Goal: Feedback & Contribution: Submit feedback/report problem

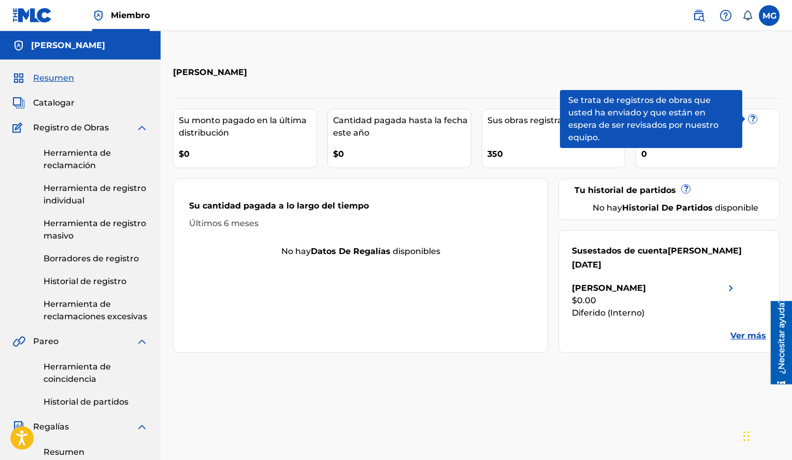
click at [501, 34] on div "Manuel Antonio González Terrero Su monto pagado en la última distribución $0 Ca…" at bounding box center [476, 387] width 631 height 712
click at [605, 82] on div "Manuel Antonio González Terrero" at bounding box center [406, 72] width 467 height 31
click at [615, 81] on div "Manuel Antonio González Terrero" at bounding box center [406, 72] width 467 height 31
drag, startPoint x: 645, startPoint y: 165, endPoint x: 659, endPoint y: 158, distance: 15.3
click at [648, 164] on div "Tus trabajos pendientes ? 0" at bounding box center [707, 139] width 144 height 60
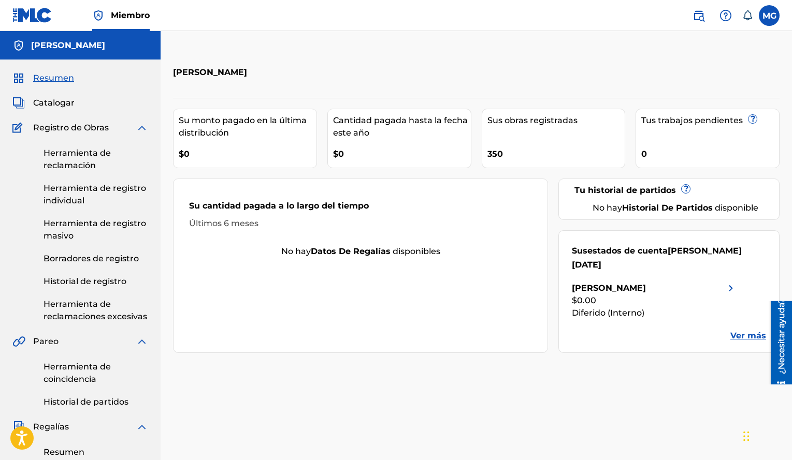
click at [766, 12] on label at bounding box center [769, 15] width 21 height 21
click at [769, 16] on input "MG Manuel Antonio Gonzales Terrero vinkey13@gmail.com Notification Preferences …" at bounding box center [769, 16] width 0 height 0
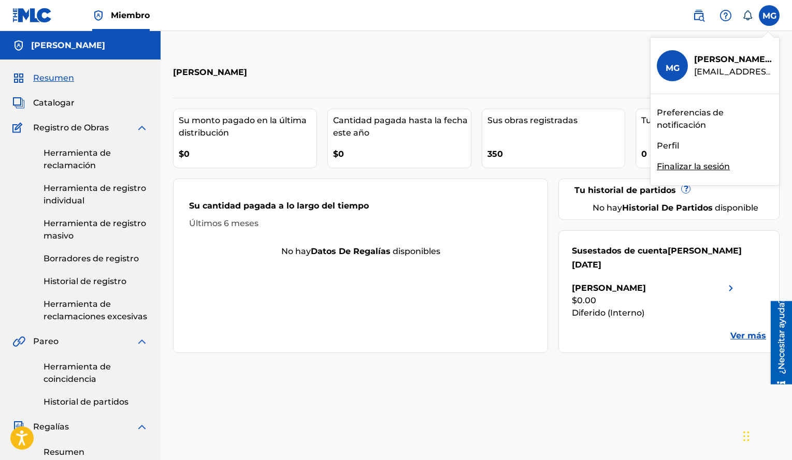
click at [668, 168] on font "Finalizar la sesión" at bounding box center [693, 167] width 73 height 10
click at [769, 16] on input "MG Manuel Antonio González Terrero vinkey13@gmail.com Preferencias de notificac…" at bounding box center [769, 16] width 0 height 0
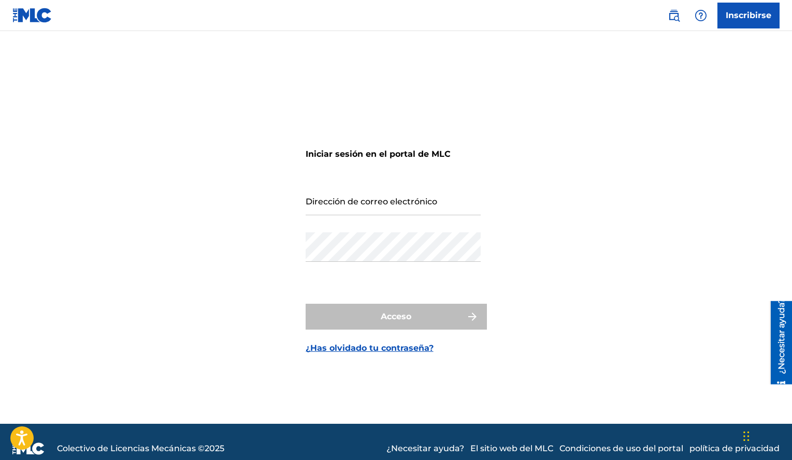
drag, startPoint x: 427, startPoint y: 208, endPoint x: 426, endPoint y: 201, distance: 6.2
click at [426, 206] on input "Dirección de correo electrónico" at bounding box center [392, 201] width 175 height 30
type input "[EMAIL_ADDRESS][DOMAIN_NAME]"
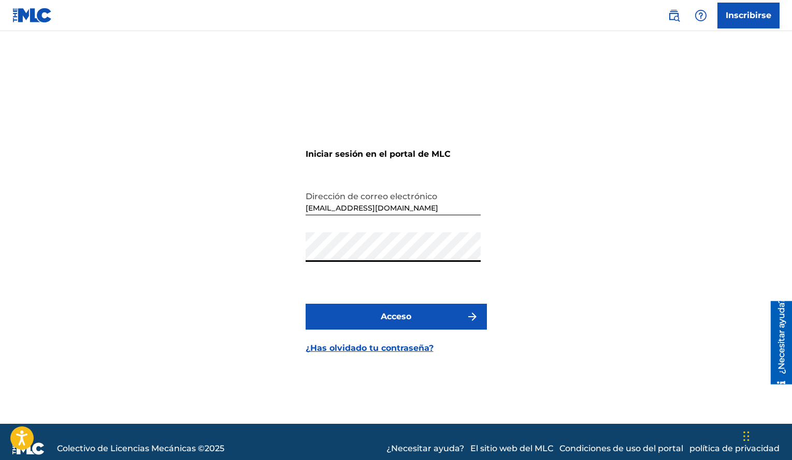
click at [305, 304] on button "Acceso" at bounding box center [395, 317] width 181 height 26
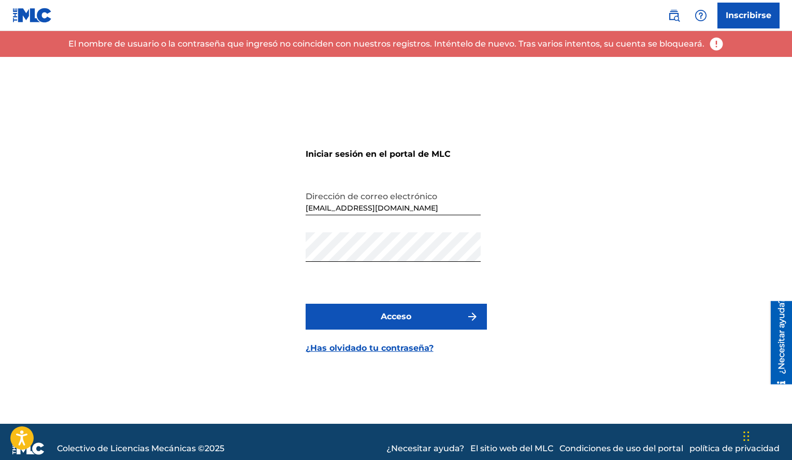
click at [405, 348] on font "¿Has olvidado tu contraseña?" at bounding box center [369, 348] width 128 height 10
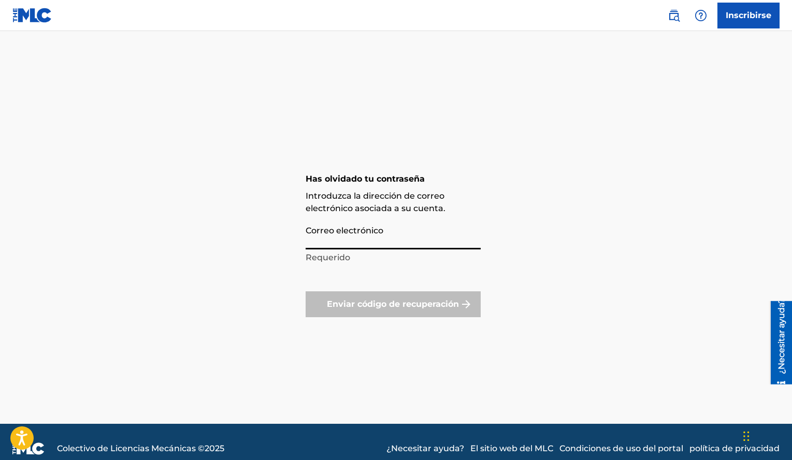
click at [368, 237] on input "Correo electrónico" at bounding box center [392, 235] width 175 height 30
type input "[EMAIL_ADDRESS][DOMAIN_NAME]"
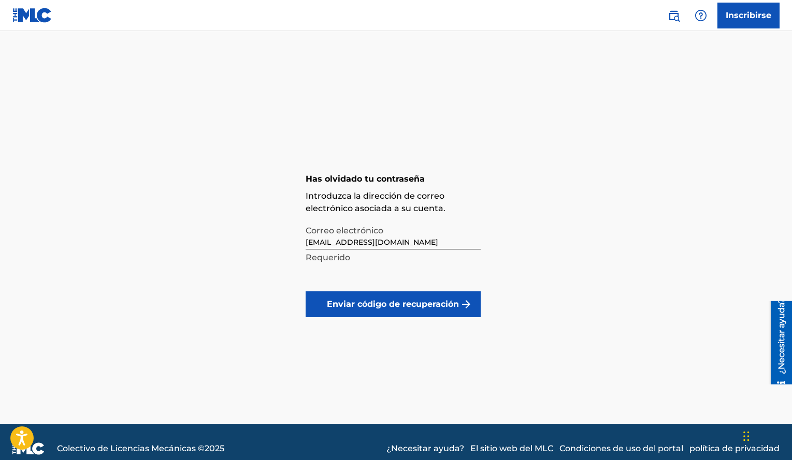
click at [390, 311] on button "Enviar código de recuperación" at bounding box center [392, 305] width 175 height 26
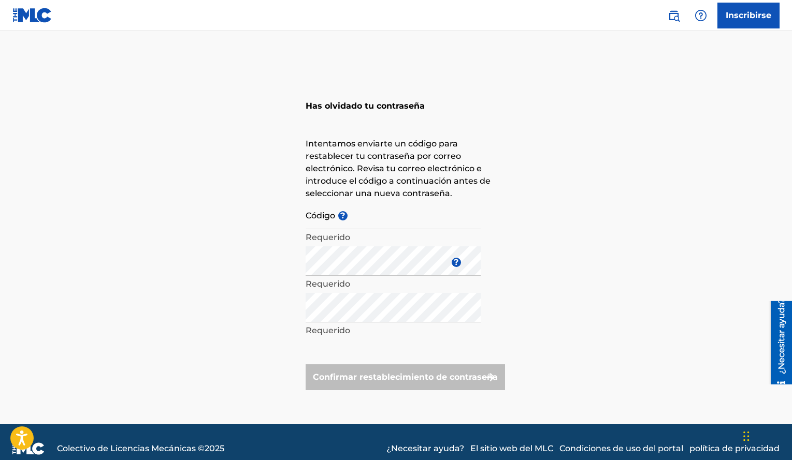
click at [353, 221] on input "Código ?" at bounding box center [392, 215] width 175 height 30
click at [252, 257] on div "Has olvidado tu contraseña Intentamos enviarte un código para restablecer tu co…" at bounding box center [396, 240] width 725 height 367
click at [394, 212] on input "Código ?" at bounding box center [392, 215] width 175 height 30
paste input "FP_ 35c456125aaa6eb40b605fe3c3d5"
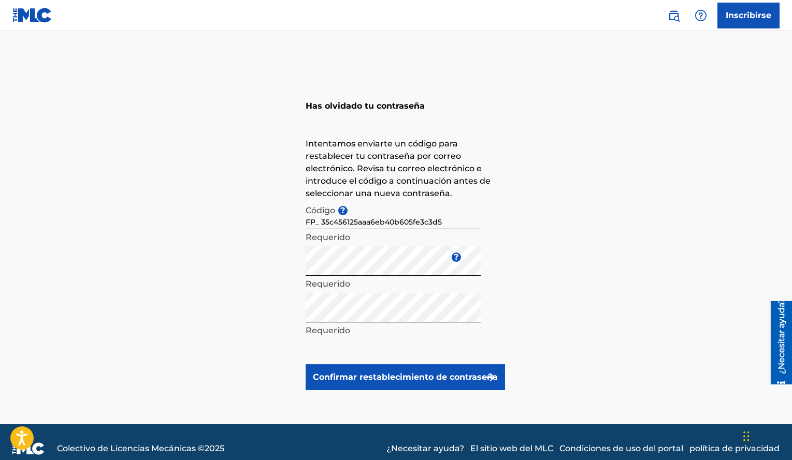
click at [417, 386] on button "Confirmar restablecimiento de contraseña" at bounding box center [404, 378] width 199 height 26
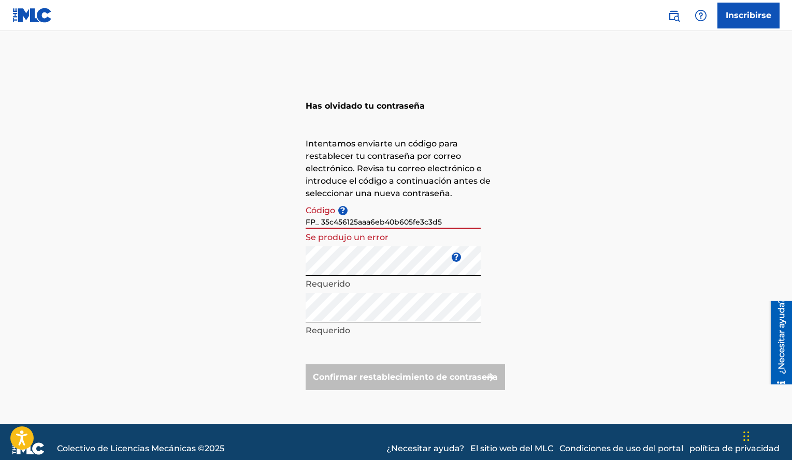
drag, startPoint x: 321, startPoint y: 222, endPoint x: 234, endPoint y: 224, distance: 87.0
click at [245, 224] on div "Has olvidado tu contraseña Intentamos enviarte un código para restablecer tu co…" at bounding box center [396, 240] width 725 height 367
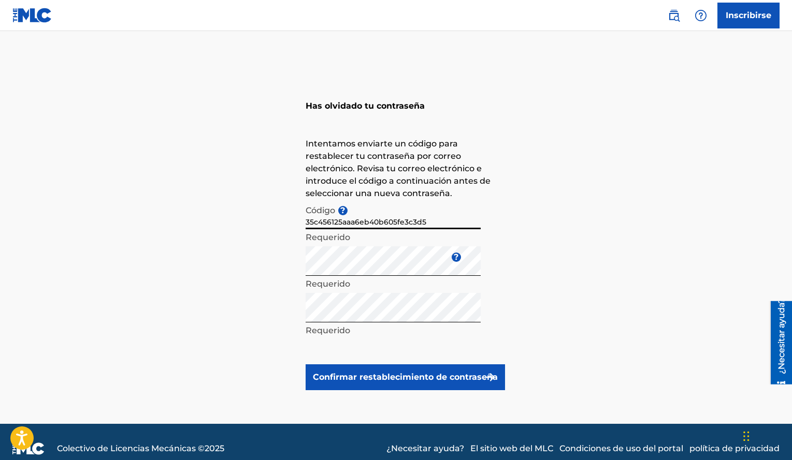
type input "35c456125aaa6eb40b605fe3c3d5"
click at [397, 384] on button "Confirmar restablecimiento de contraseña" at bounding box center [404, 378] width 199 height 26
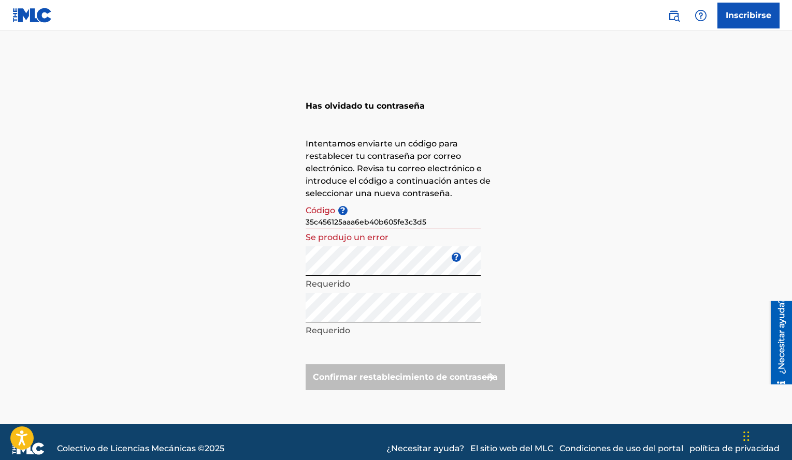
drag, startPoint x: 444, startPoint y: 220, endPoint x: 4, endPoint y: 193, distance: 441.5
click at [24, 195] on main "Has olvidado tu contraseña Intentamos enviarte un código para restablecer tu co…" at bounding box center [396, 227] width 792 height 393
paste input "FP_ 35c456125aaa6eb40b605fe3c3d5"
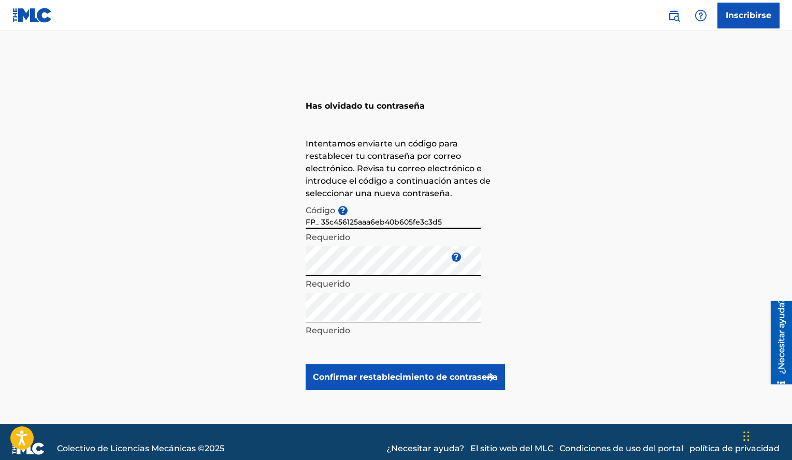
click at [305, 365] on button "Confirmar restablecimiento de contraseña" at bounding box center [404, 378] width 199 height 26
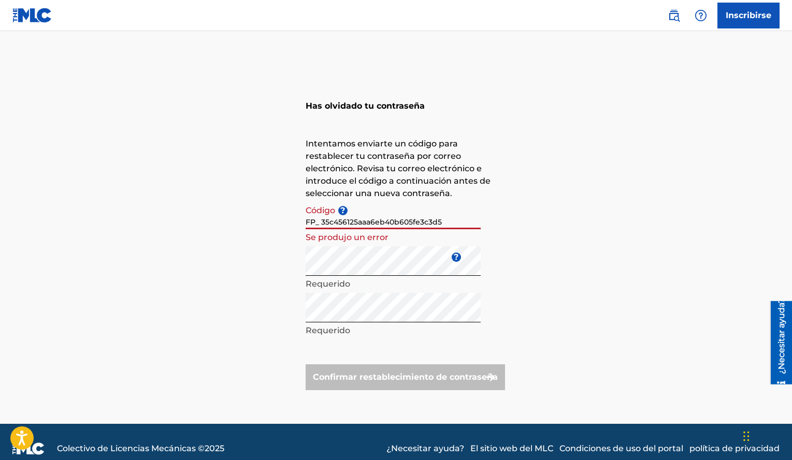
drag, startPoint x: 314, startPoint y: 224, endPoint x: 272, endPoint y: 223, distance: 41.9
click at [275, 223] on div "Has olvidado tu contraseña Intentamos enviarte un código para restablecer tu co…" at bounding box center [396, 240] width 725 height 367
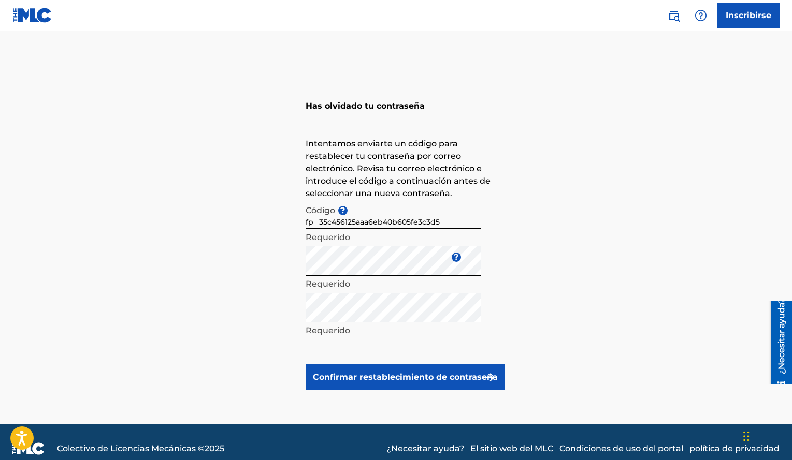
click at [305, 365] on button "Confirmar restablecimiento de contraseña" at bounding box center [404, 378] width 199 height 26
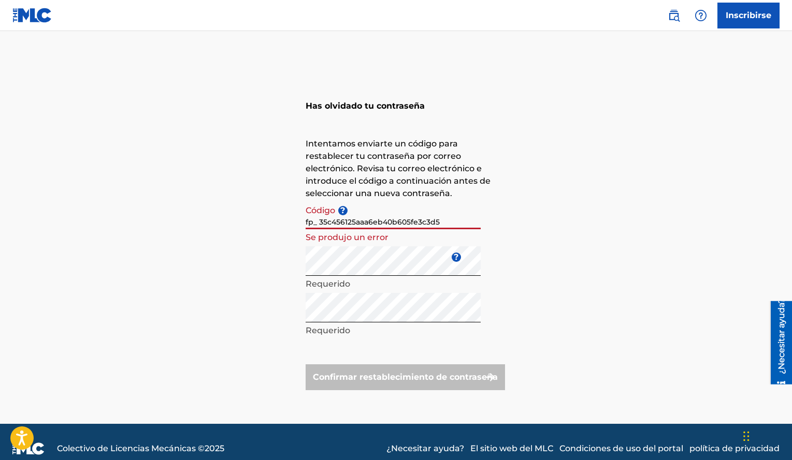
drag, startPoint x: 317, startPoint y: 223, endPoint x: 323, endPoint y: 244, distance: 21.9
click at [317, 223] on input "fp_ 35c456125aaa6eb40b605fe3c3d5" at bounding box center [392, 215] width 175 height 30
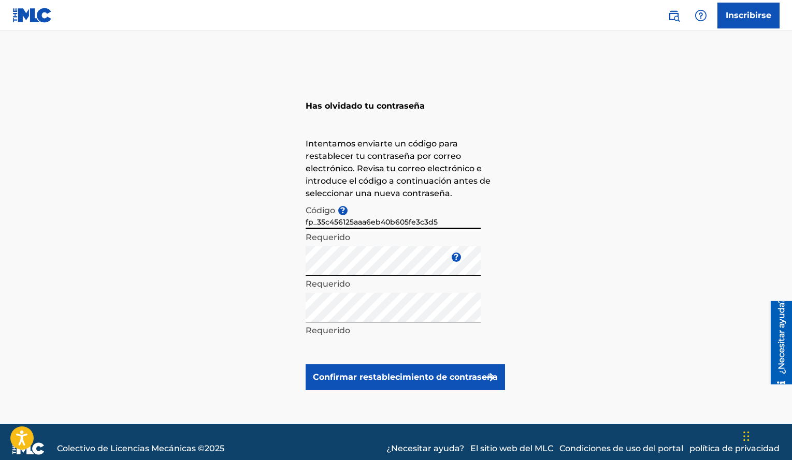
click at [305, 365] on button "Confirmar restablecimiento de contraseña" at bounding box center [404, 378] width 199 height 26
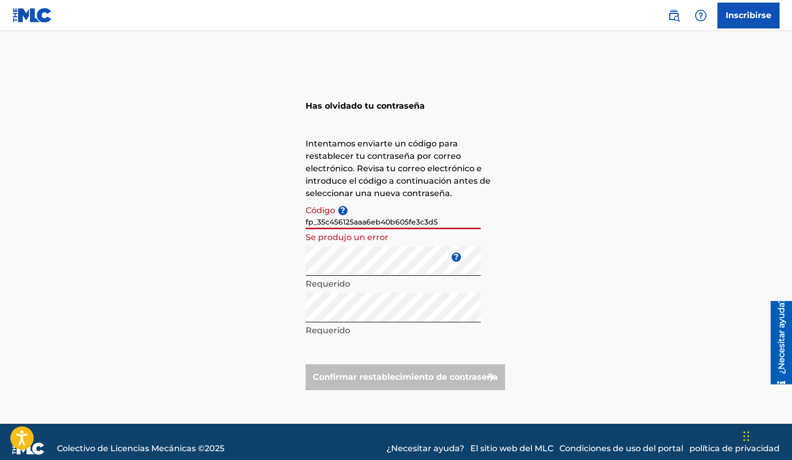
drag, startPoint x: 314, startPoint y: 220, endPoint x: 292, endPoint y: 226, distance: 23.0
click at [298, 224] on div "Has olvidado tu contraseña Intentamos enviarte un código para restablecer tu co…" at bounding box center [396, 240] width 725 height 367
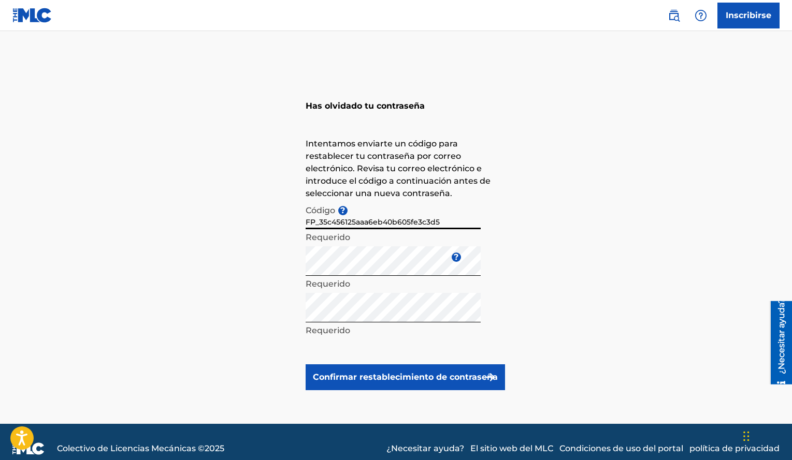
type input "FP_35c456125aaa6eb40b605fe3c3d5"
click at [305, 365] on button "Confirmar restablecimiento de contraseña" at bounding box center [404, 378] width 199 height 26
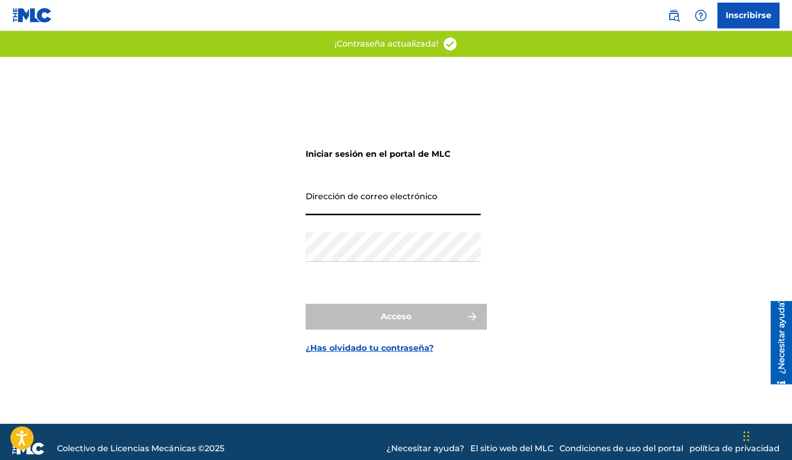
click at [337, 206] on input "Dirección de correo electrónico" at bounding box center [392, 201] width 175 height 30
type input "[EMAIL_ADDRESS][DOMAIN_NAME]"
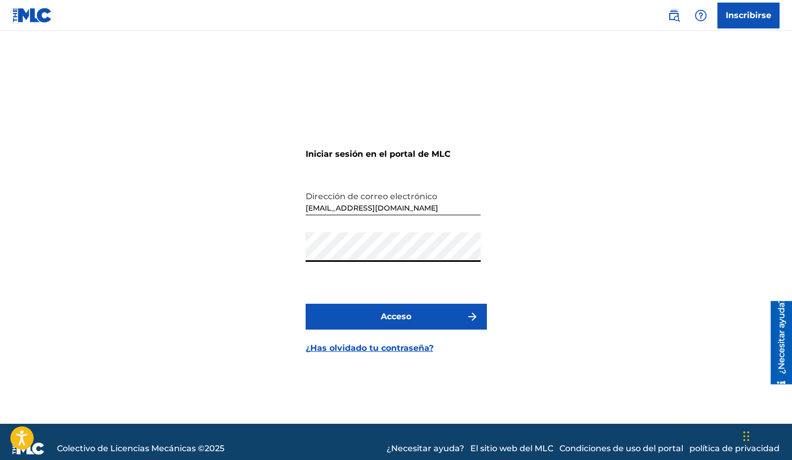
click at [305, 304] on button "Acceso" at bounding box center [395, 317] width 181 height 26
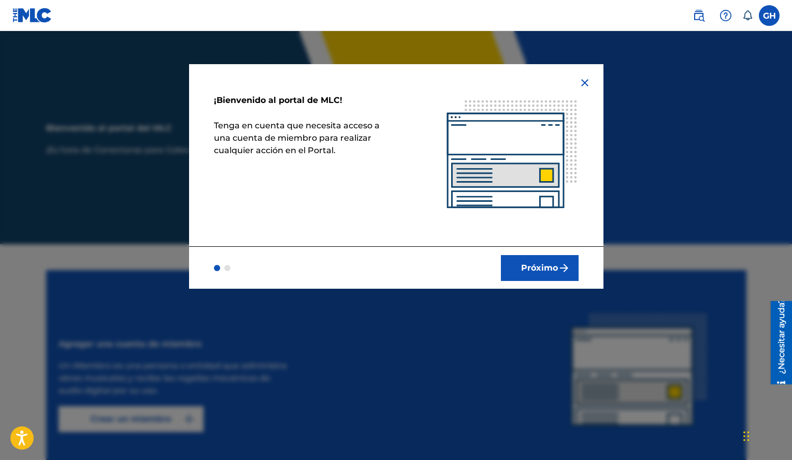
click at [569, 266] on img "submit" at bounding box center [564, 268] width 12 height 12
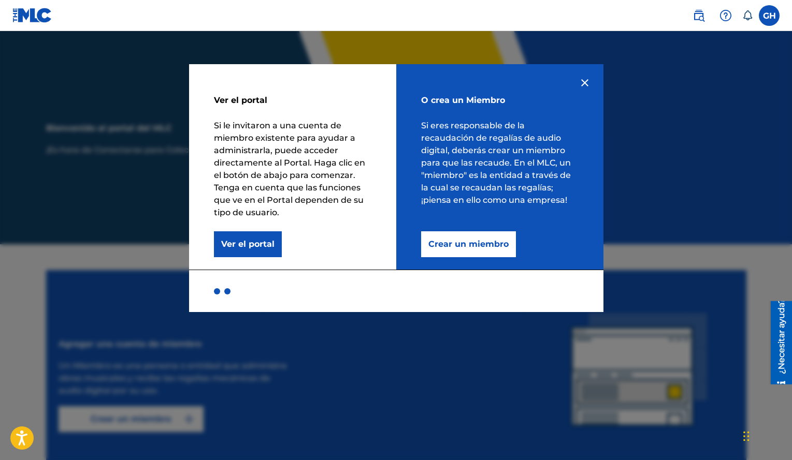
click at [468, 240] on font "Crear un miembro" at bounding box center [468, 244] width 80 height 10
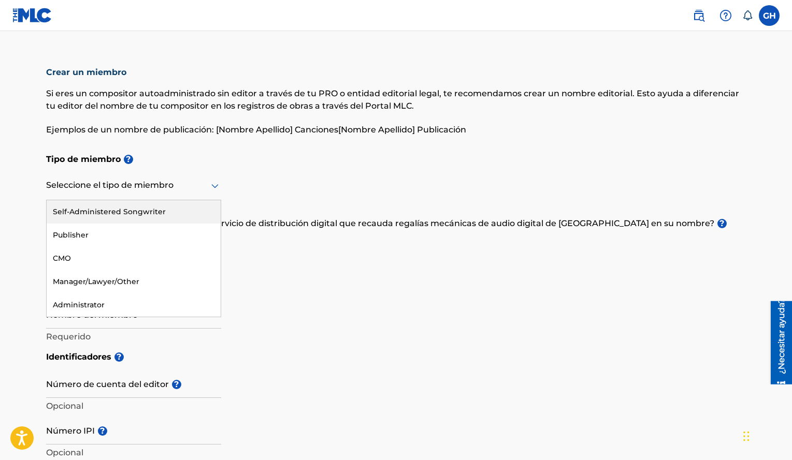
click at [149, 188] on div at bounding box center [133, 185] width 175 height 13
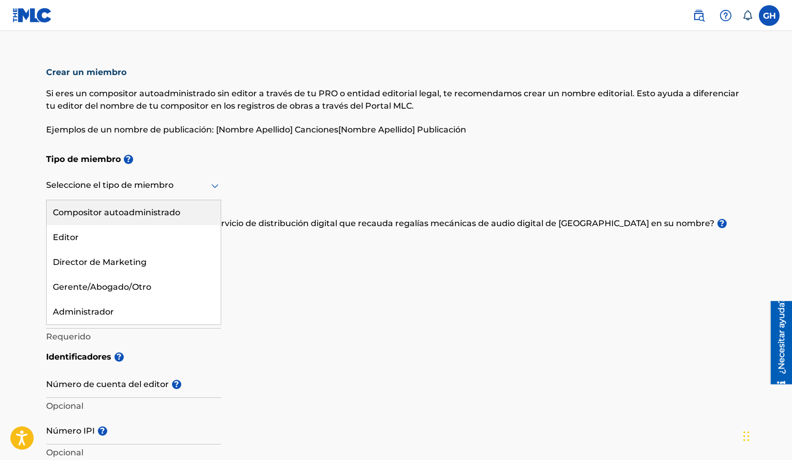
click at [126, 210] on font "Compositor autoadministrado" at bounding box center [116, 213] width 127 height 10
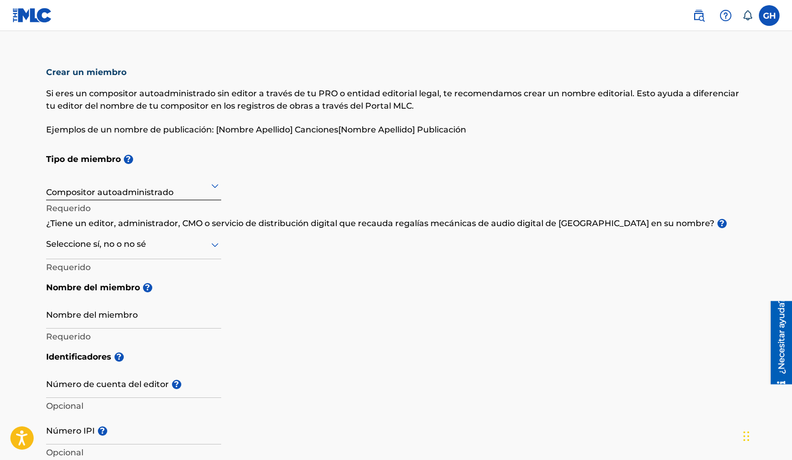
click at [119, 251] on div "Seleccione sí, no o no sé" at bounding box center [133, 245] width 175 height 30
click at [77, 299] on div "No" at bounding box center [134, 296] width 174 height 25
click at [145, 251] on div "No" at bounding box center [133, 244] width 175 height 27
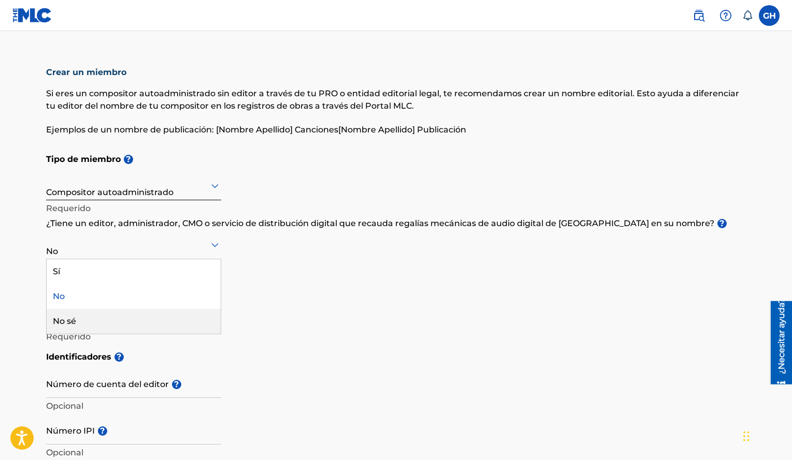
click at [121, 327] on div "No sé" at bounding box center [134, 321] width 174 height 25
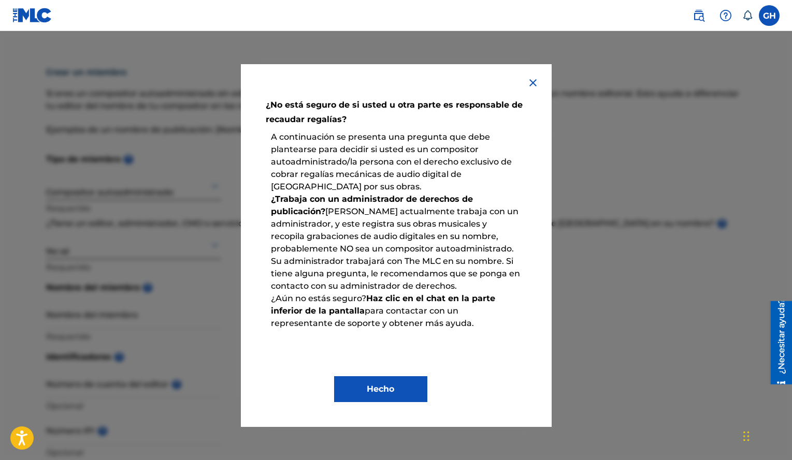
click at [529, 83] on img at bounding box center [533, 83] width 12 height 12
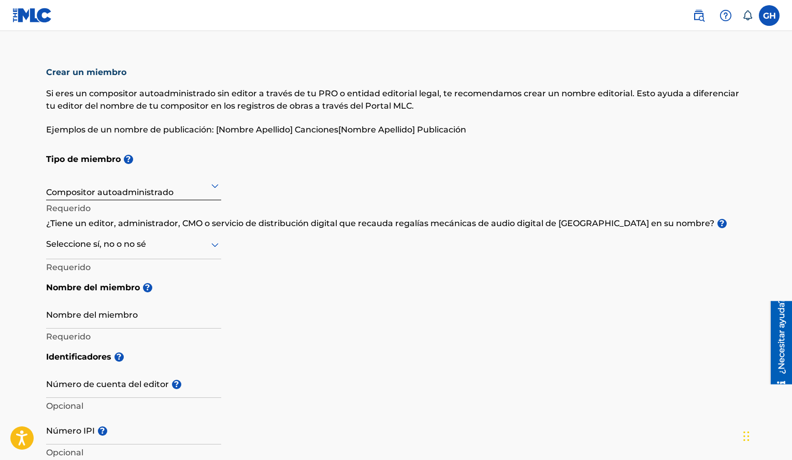
click at [157, 246] on div at bounding box center [133, 244] width 175 height 13
click at [101, 302] on div "No" at bounding box center [134, 296] width 174 height 25
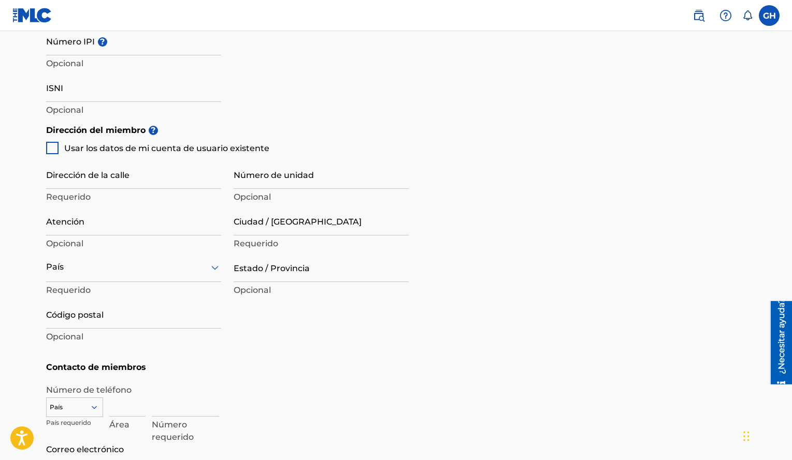
scroll to position [414, 0]
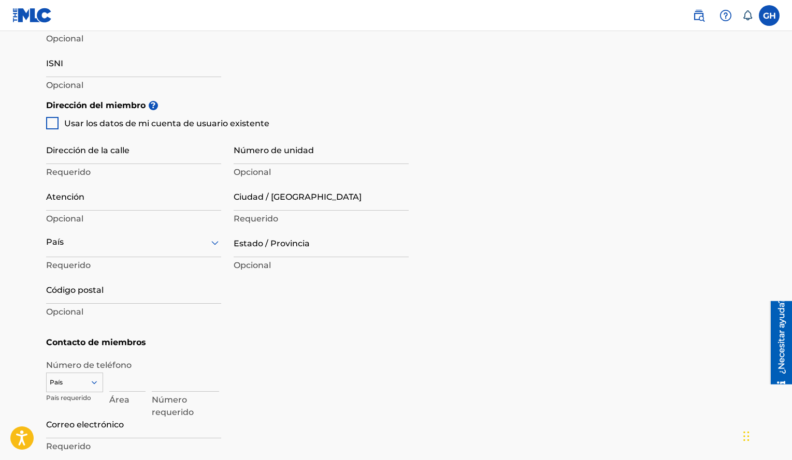
click at [42, 120] on div "Crear un miembro Si eres un compositor autoadministrado sin editor a través de …" at bounding box center [396, 59] width 725 height 833
click at [49, 123] on div at bounding box center [52, 123] width 12 height 12
type input "[GEOGRAPHIC_DATA][PERSON_NAME] [GEOGRAPHIC_DATA]"
type input "[GEOGRAPHIC_DATA][PERSON_NAME]"
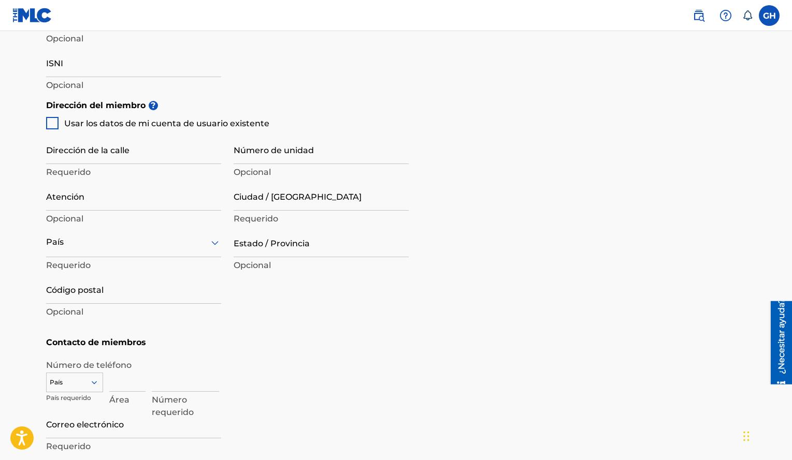
type input "11809"
type input "809"
type input "9199787"
type input "[EMAIL_ADDRESS][DOMAIN_NAME]"
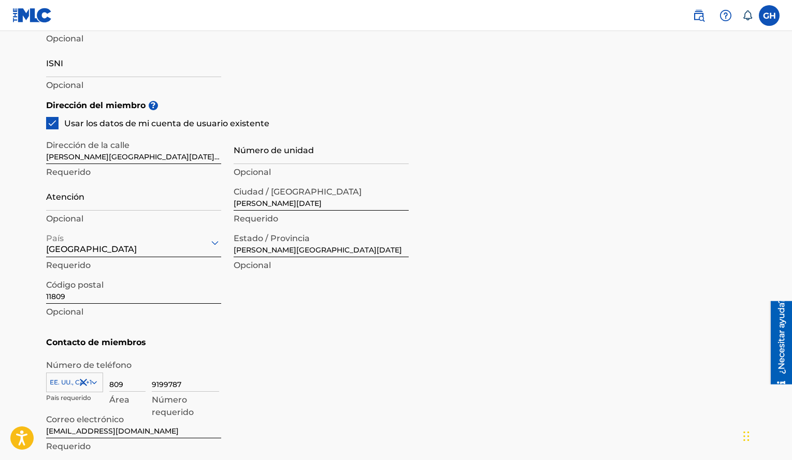
click at [51, 123] on img at bounding box center [52, 123] width 10 height 10
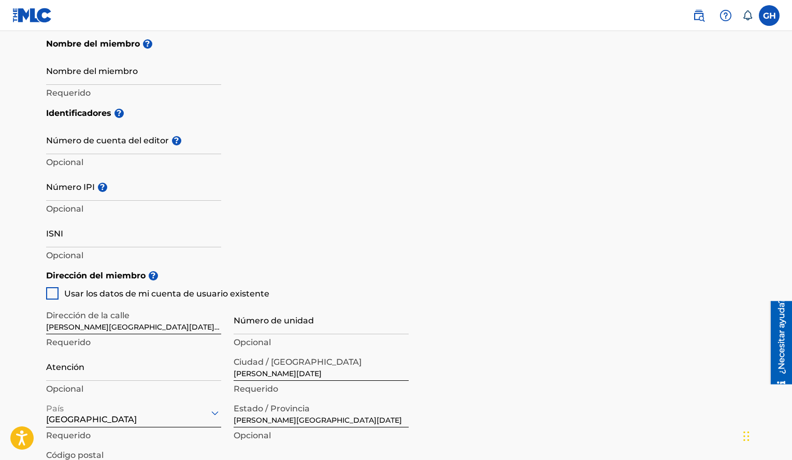
scroll to position [143, 0]
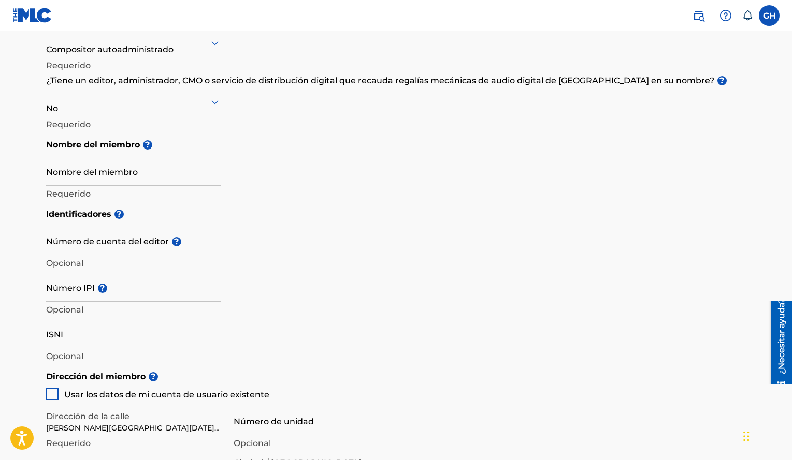
click at [39, 15] on img at bounding box center [32, 15] width 40 height 15
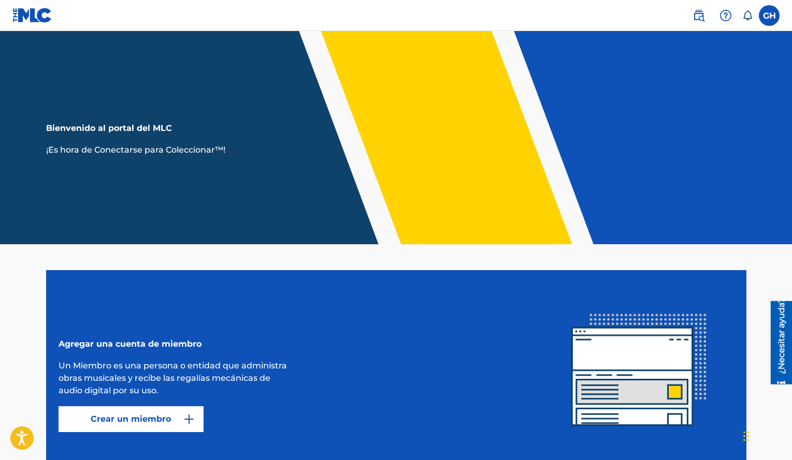
click at [183, 417] on img "submit" at bounding box center [189, 419] width 12 height 12
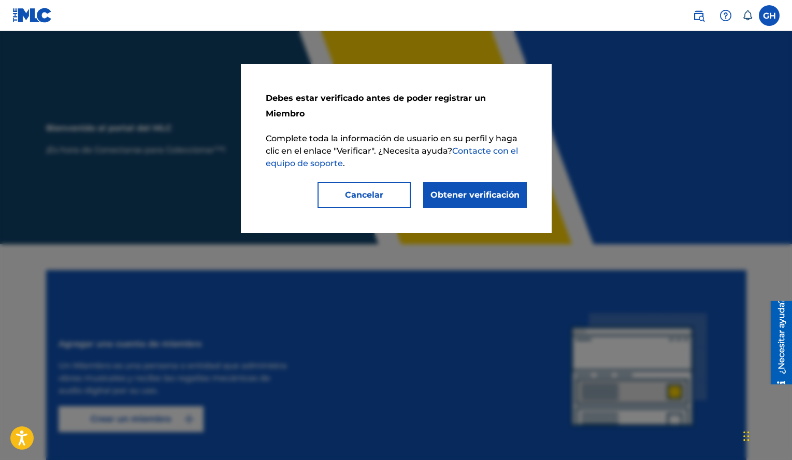
click at [372, 187] on button "Cancelar" at bounding box center [363, 195] width 93 height 26
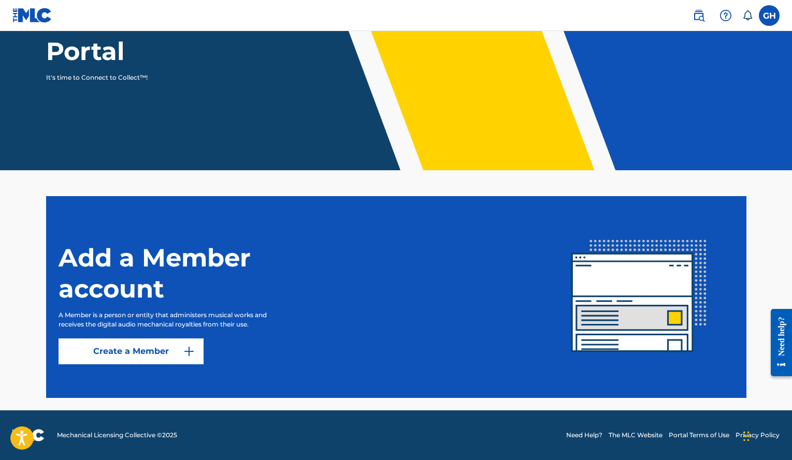
click at [168, 349] on button "Create a Member" at bounding box center [131, 352] width 145 height 26
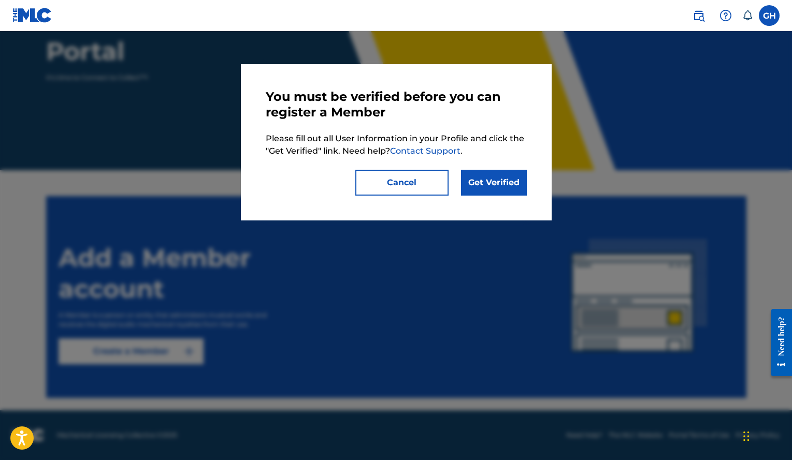
click at [594, 29] on nav "GH GH Gerald Alexander Henriquez Volquez satjore@gmail.com Notification Prefere…" at bounding box center [396, 15] width 792 height 31
click at [502, 189] on link "Get Verified" at bounding box center [494, 183] width 66 height 26
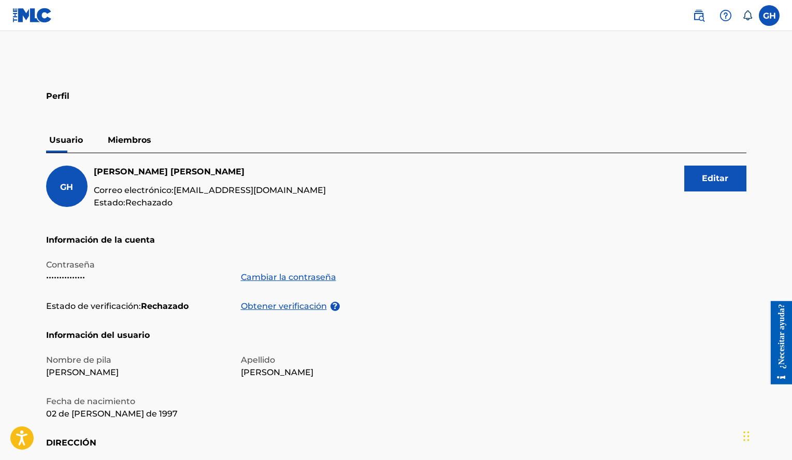
click at [146, 149] on p "Miembros" at bounding box center [130, 140] width 50 height 25
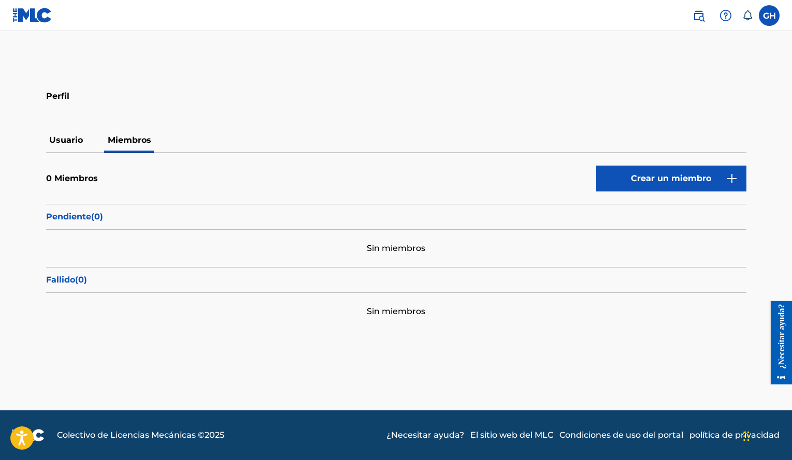
click at [639, 177] on font "Crear un miembro" at bounding box center [671, 178] width 80 height 10
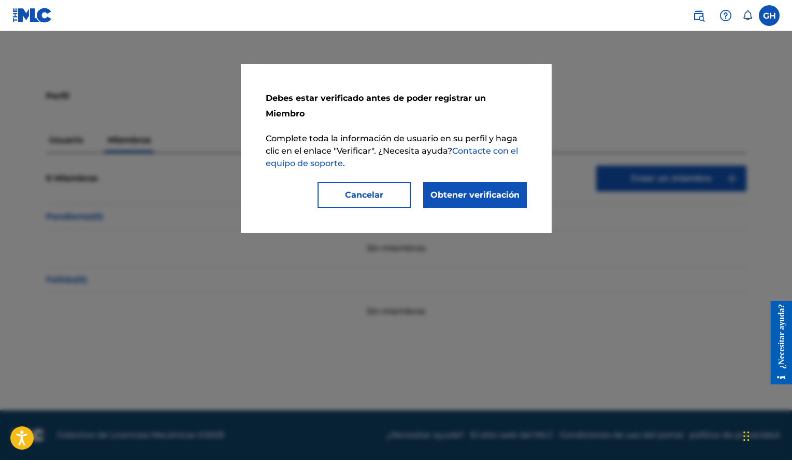
click at [362, 190] on font "Cancelar" at bounding box center [364, 195] width 38 height 10
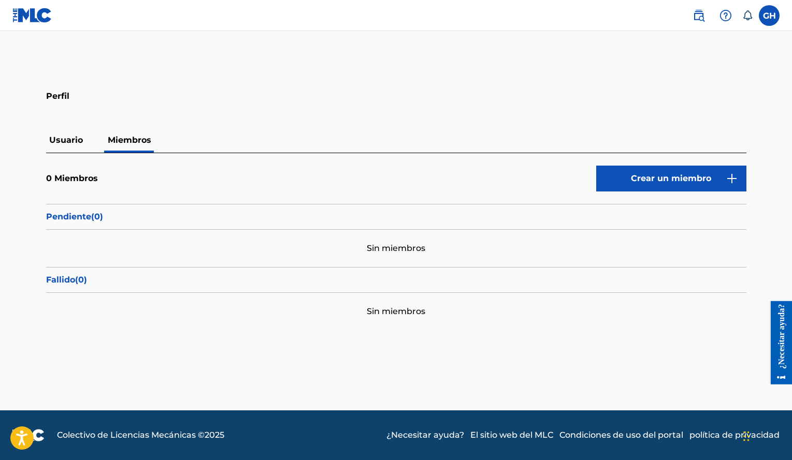
click at [62, 138] on font "Usuario" at bounding box center [66, 140] width 34 height 10
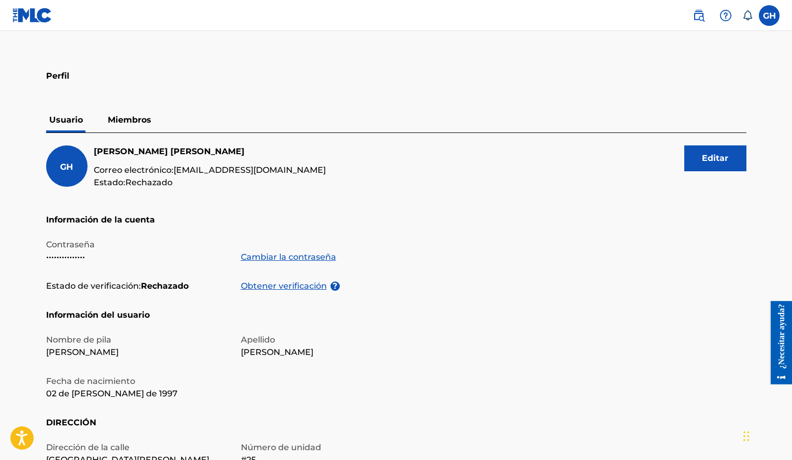
scroll to position [52, 0]
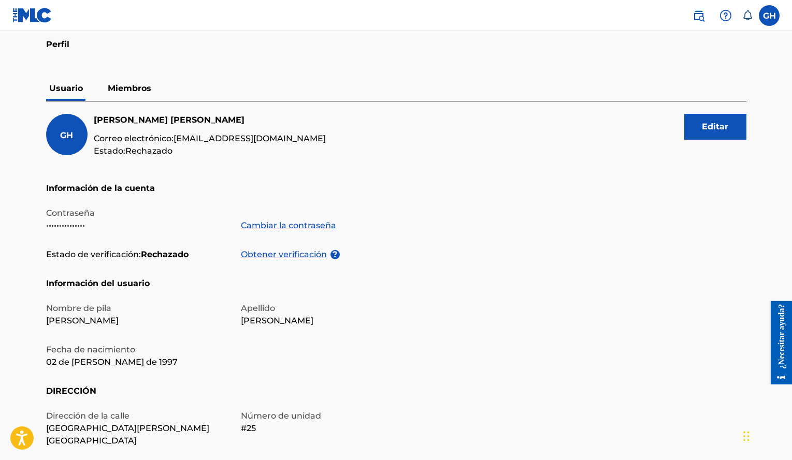
click at [264, 257] on font "Obtener verificación" at bounding box center [284, 255] width 86 height 10
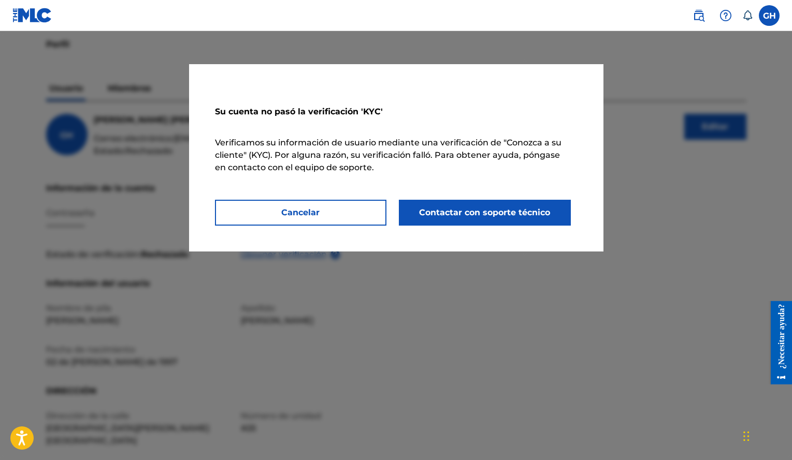
click at [480, 216] on font "Contactar con soporte técnico" at bounding box center [484, 213] width 131 height 10
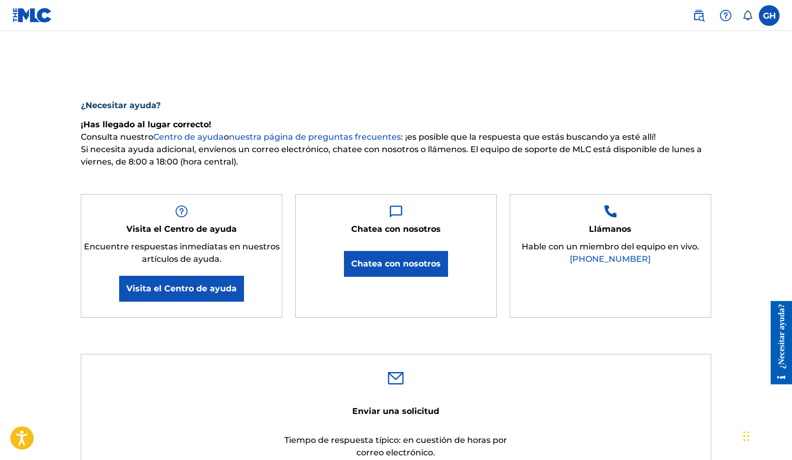
scroll to position [52, 0]
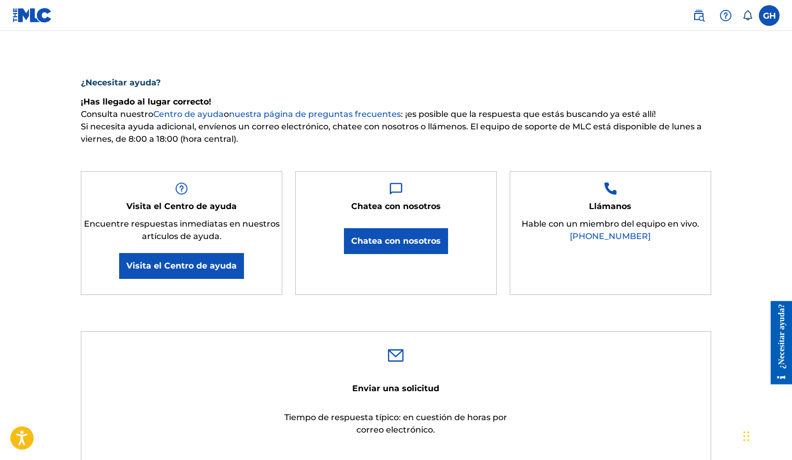
click at [391, 233] on button "Chatea con nosotros" at bounding box center [396, 241] width 104 height 26
click at [558, 28] on nav "GH GH Gerald Alexander Henríquez Vólquez satjore@gmail.com Preferencias de noti…" at bounding box center [396, 15] width 792 height 31
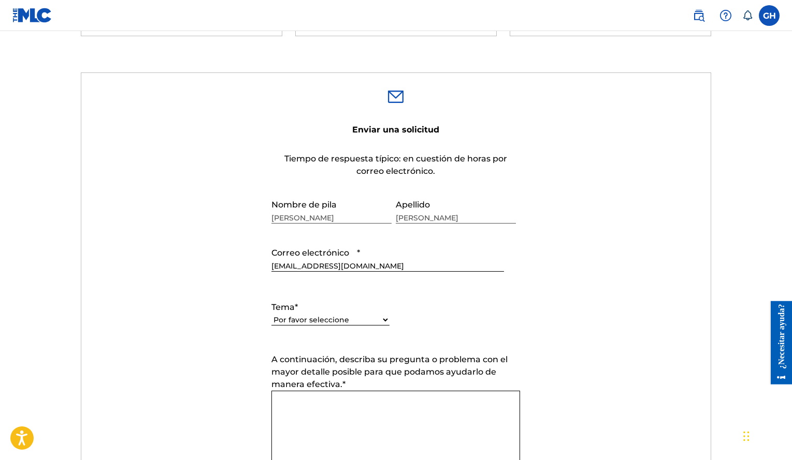
scroll to position [362, 0]
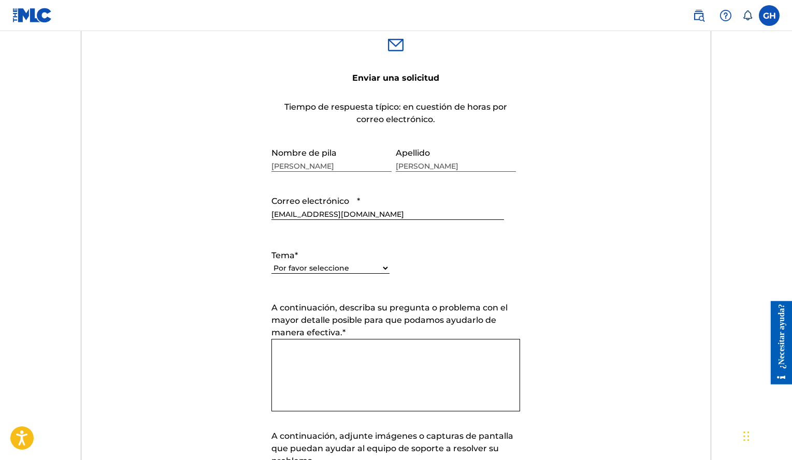
click at [335, 267] on select "Por favor seleccione Necesito ayuda con mi cuenta Necesito ayuda para gestionar…" at bounding box center [330, 268] width 118 height 11
select select "I need help with my account"
click at [271, 263] on select "Por favor seleccione Necesito ayuda con mi cuenta Necesito ayuda para gestionar…" at bounding box center [330, 268] width 118 height 11
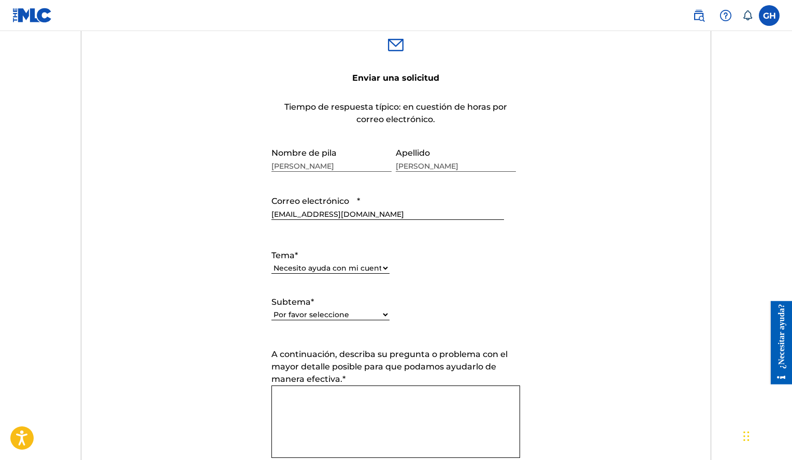
click at [352, 314] on select "Por favor seleccione Necesito ayuda con mi cuenta de usuario No puedo iniciar s…" at bounding box center [330, 315] width 118 height 11
select select "I was not verified as a user"
click at [271, 310] on select "Por favor seleccione Necesito ayuda con mi cuenta de usuario No puedo iniciar s…" at bounding box center [330, 315] width 118 height 11
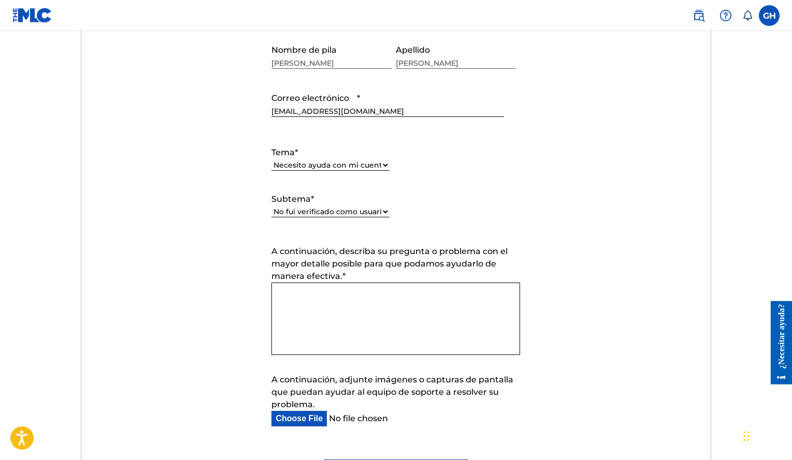
scroll to position [466, 0]
click at [315, 286] on textarea "A continuación, describa su pregunta o problema con el mayor detalle posible pa…" at bounding box center [395, 318] width 249 height 72
paste textarea "Dear Team, I hope this message finds you well. I am sharing my ID so you can ve…"
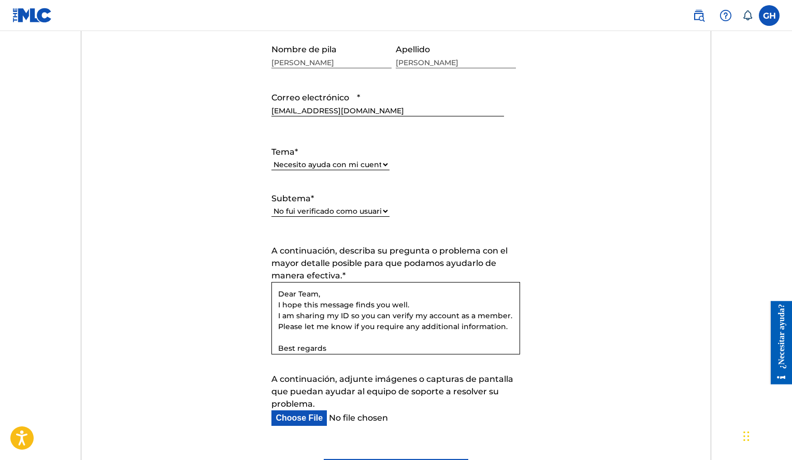
scroll to position [10, 0]
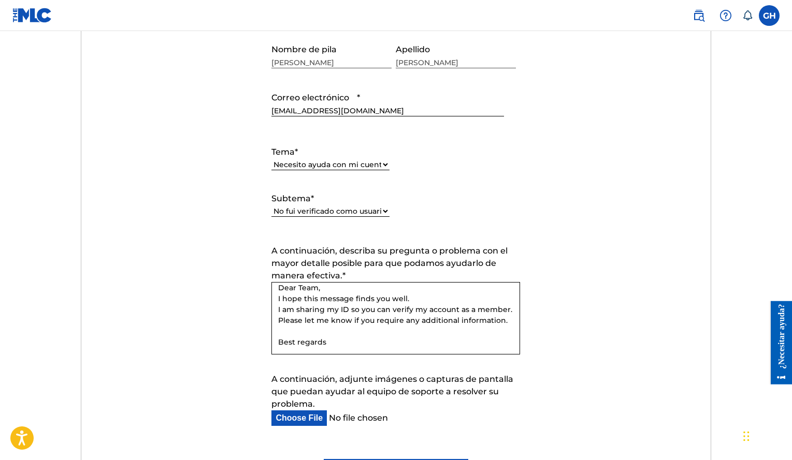
type textarea "Dear Team, I hope this message finds you well. I am sharing my ID so you can ve…"
click at [302, 420] on input "A continuación, adjunte imágenes o capturas de pantalla que puedan ayudar al eq…" at bounding box center [387, 419] width 232 height 16
click at [308, 424] on input "A continuación, adjunte imágenes o capturas de pantalla que puedan ayudar al eq…" at bounding box center [387, 419] width 232 height 16
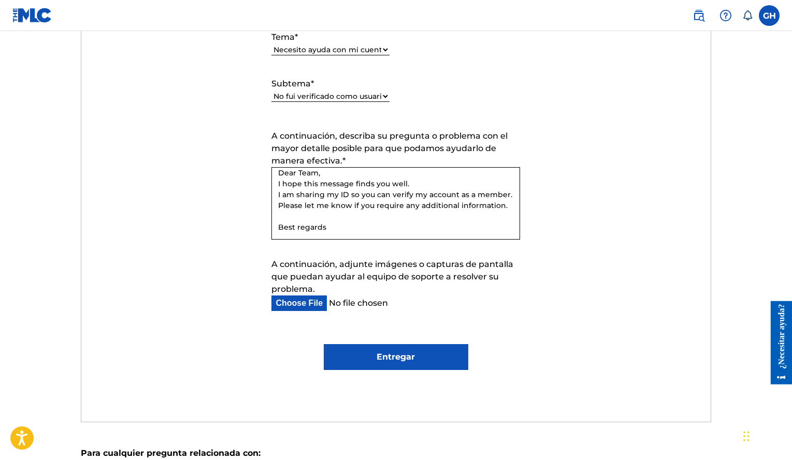
scroll to position [621, 0]
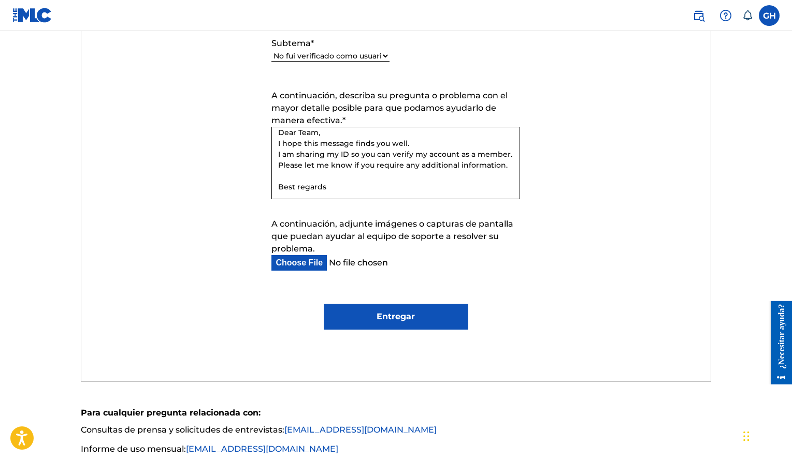
click at [311, 263] on input "A continuación, adjunte imágenes o capturas de pantalla que puedan ayudar al eq…" at bounding box center [387, 263] width 232 height 16
click at [303, 258] on input "A continuación, adjunte imágenes o capturas de pantalla que puedan ayudar al eq…" at bounding box center [387, 263] width 232 height 16
type input "C:\fakepath\IMG 1.jpg"
click at [418, 315] on input "Entregar" at bounding box center [396, 317] width 144 height 26
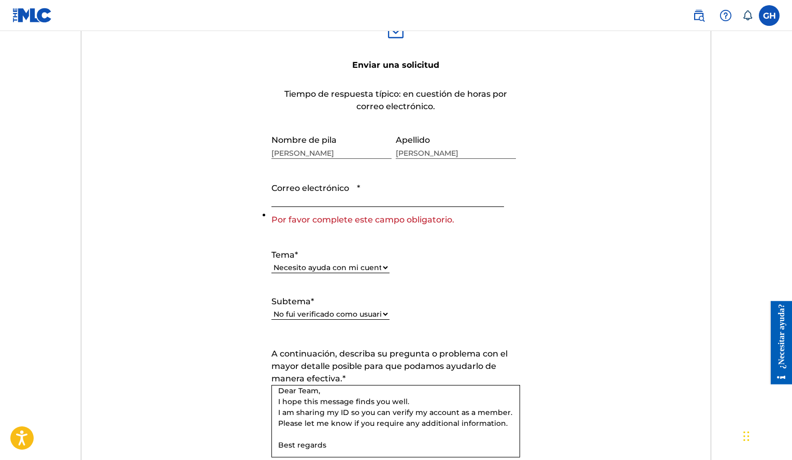
scroll to position [375, 0]
click at [301, 207] on input "Correo electrónico *" at bounding box center [387, 193] width 232 height 30
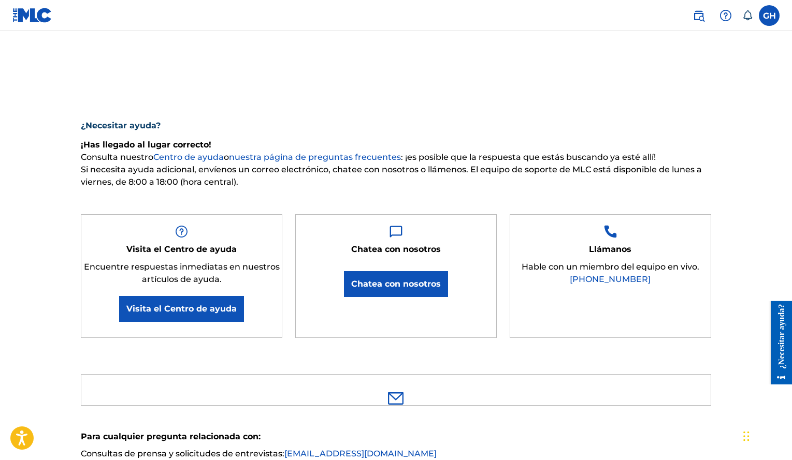
scroll to position [0, 0]
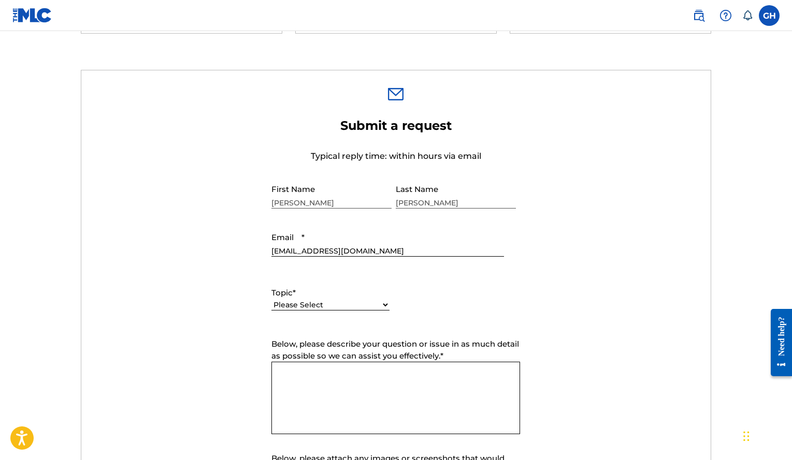
scroll to position [311, 0]
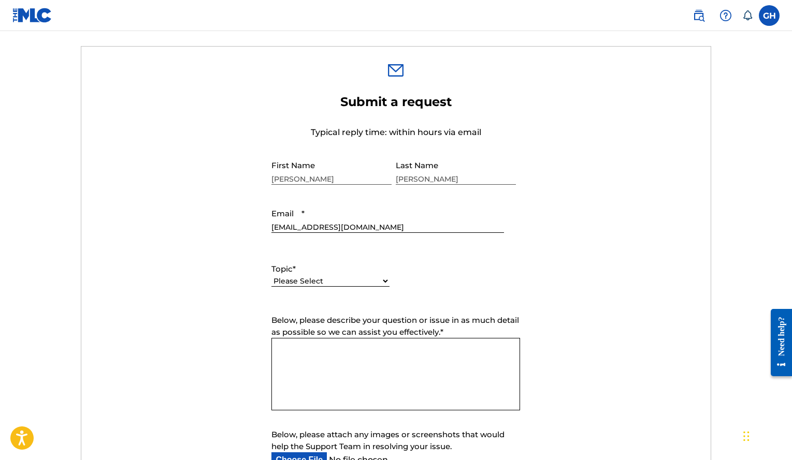
click at [348, 283] on select "Please Select I need help with my account I need help with managing my catalog …" at bounding box center [330, 281] width 118 height 11
select select "I need help with my account"
click at [271, 276] on select "Please Select I need help with my account I need help with managing my catalog …" at bounding box center [330, 281] width 118 height 11
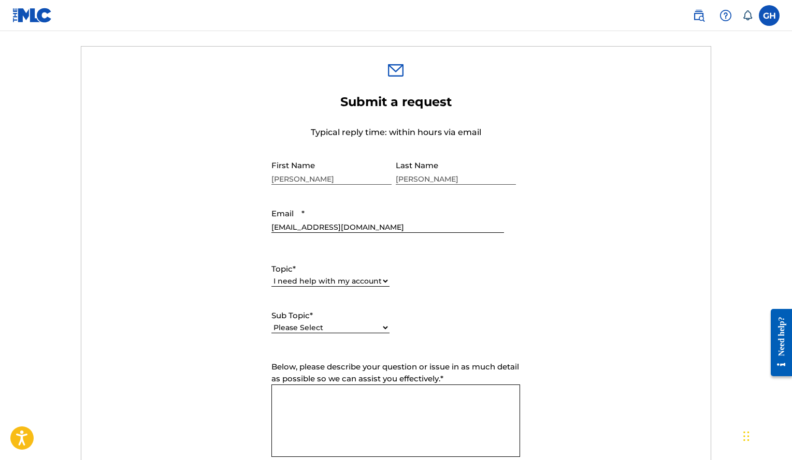
click at [358, 325] on select "Please Select I need help with my user account I can't log in to my user accoun…" at bounding box center [330, 328] width 118 height 11
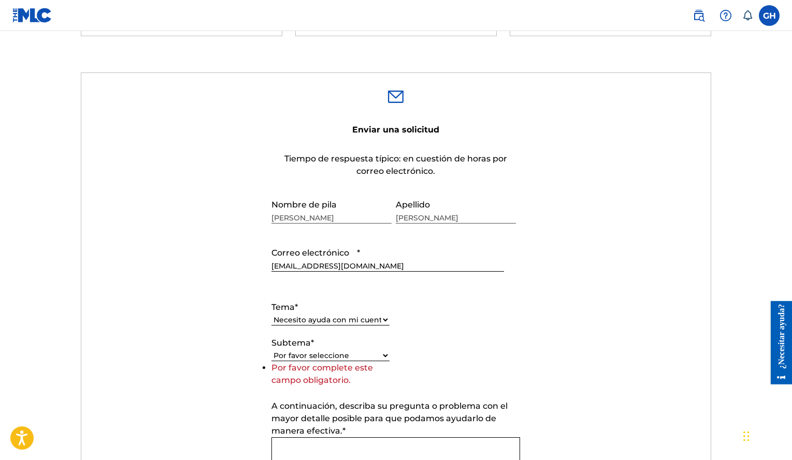
scroll to position [324, 0]
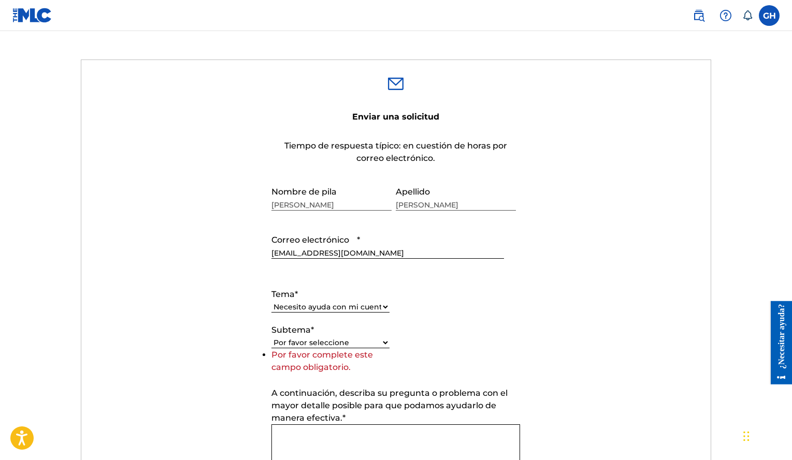
click at [334, 341] on select "Por favor seleccione Necesito ayuda con mi cuenta de usuario No puedo iniciar s…" at bounding box center [330, 343] width 118 height 11
select select "I was not verified as a user"
click at [271, 348] on select "Por favor seleccione Necesito ayuda con mi cuenta de usuario No puedo iniciar s…" at bounding box center [330, 343] width 118 height 11
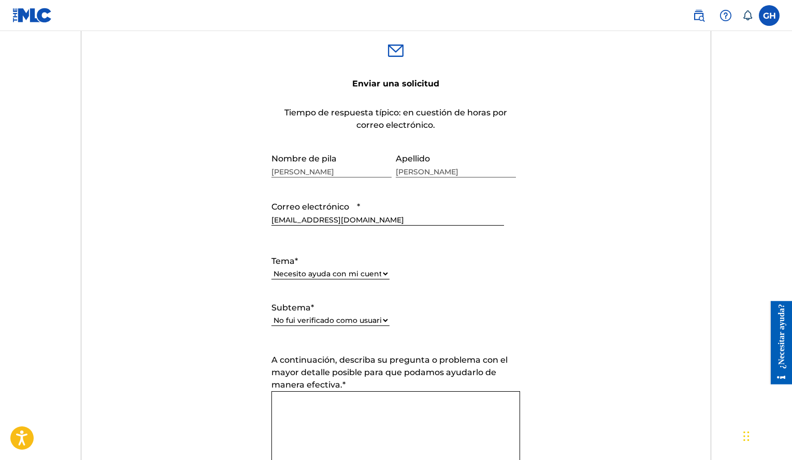
scroll to position [479, 0]
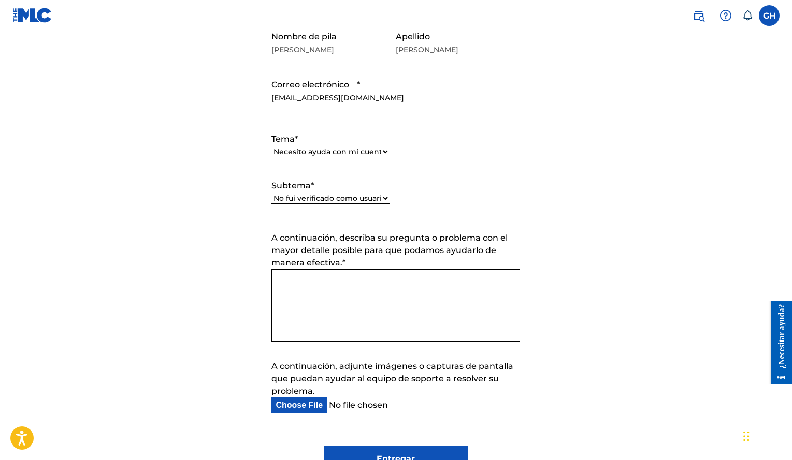
click at [287, 281] on textarea "A continuación, describa su pregunta o problema con el mayor detalle posible pa…" at bounding box center [395, 305] width 249 height 72
paste textarea "Dear Team, I hope this message finds you well. I am sharing my ID so you can ve…"
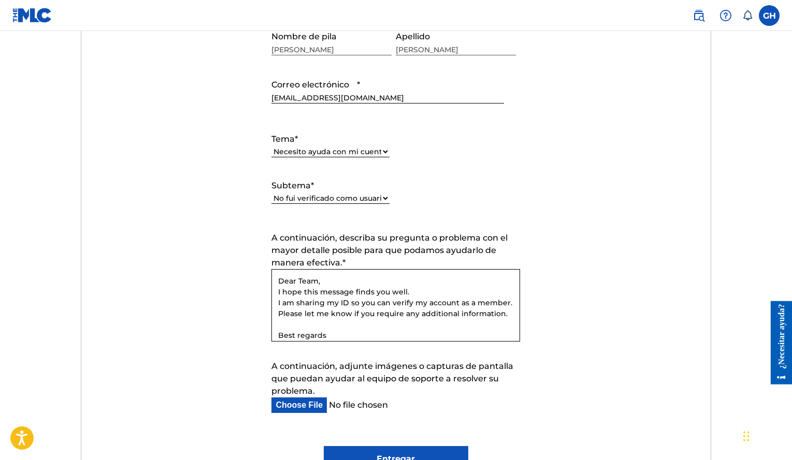
scroll to position [10, 0]
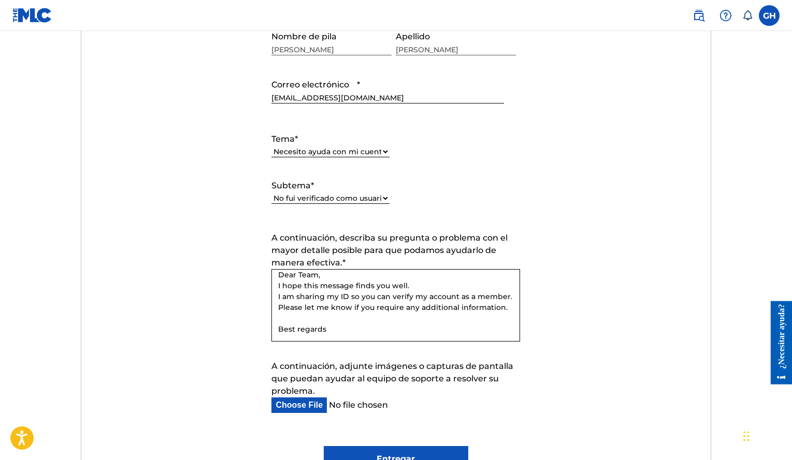
type textarea "Dear Team, I hope this message finds you well. I am sharing my ID so you can ve…"
click at [305, 405] on input "A continuación, adjunte imágenes o capturas de pantalla que puedan ayudar al eq…" at bounding box center [387, 406] width 232 height 16
type input "C:\fakepath\IMG 1.jpg"
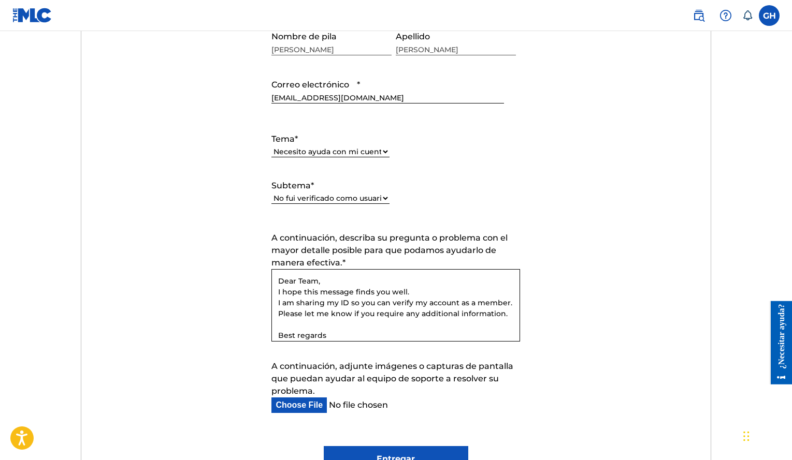
scroll to position [17, 0]
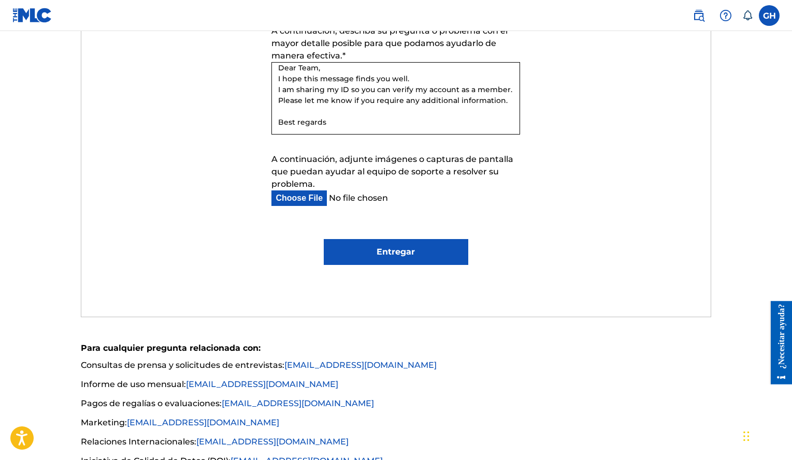
click at [396, 252] on input "Entregar" at bounding box center [396, 252] width 144 height 26
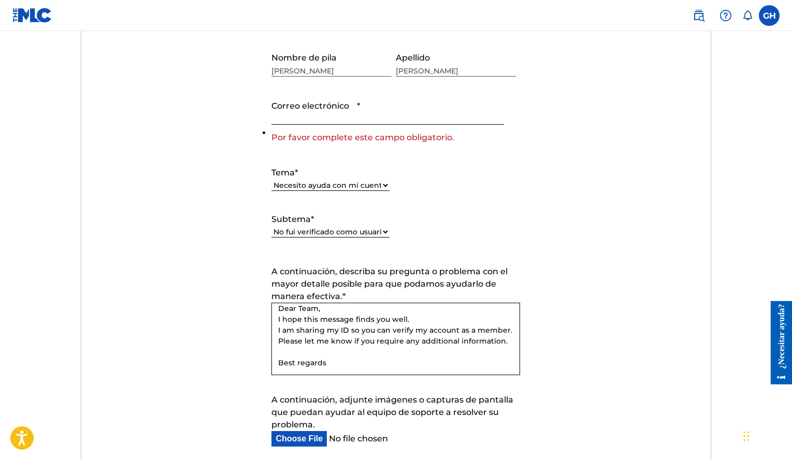
scroll to position [440, 0]
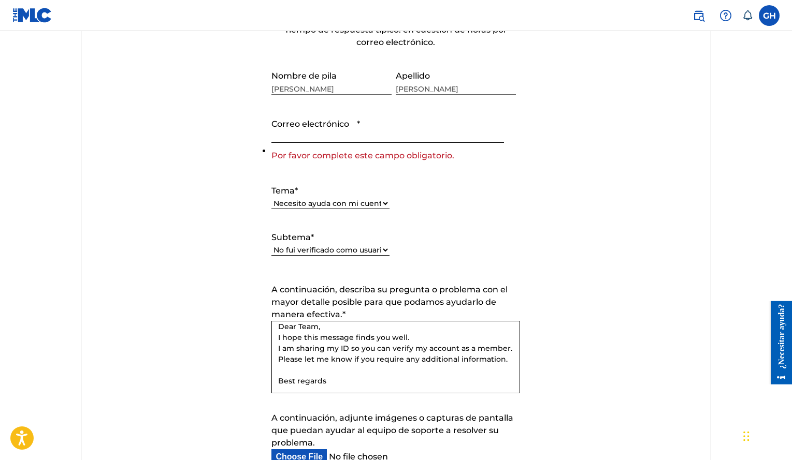
click at [314, 129] on input "Correo electrónico *" at bounding box center [387, 128] width 232 height 30
type input "[EMAIL_ADDRESS][DOMAIN_NAME]"
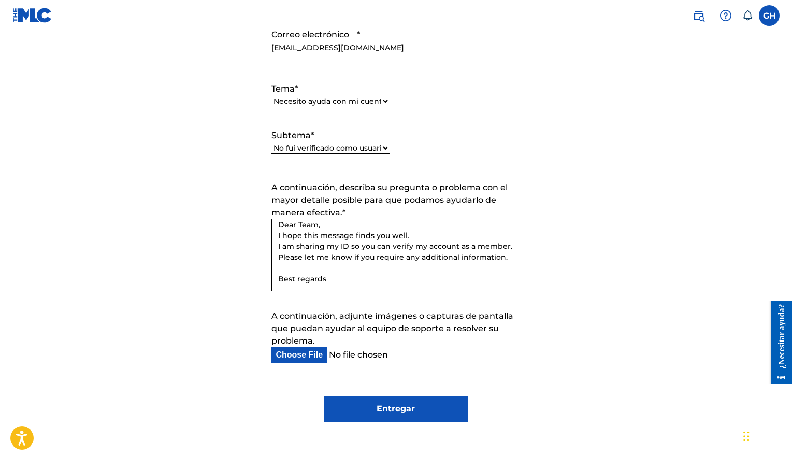
scroll to position [543, 0]
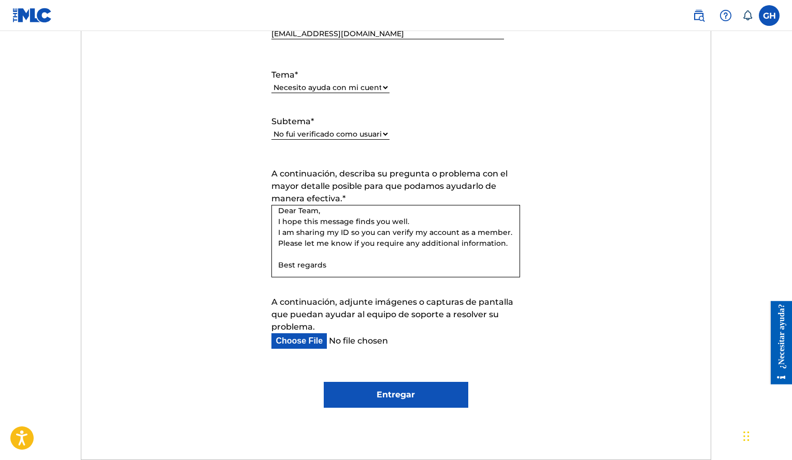
click at [384, 396] on input "Entregar" at bounding box center [396, 395] width 144 height 26
type input "Submit"
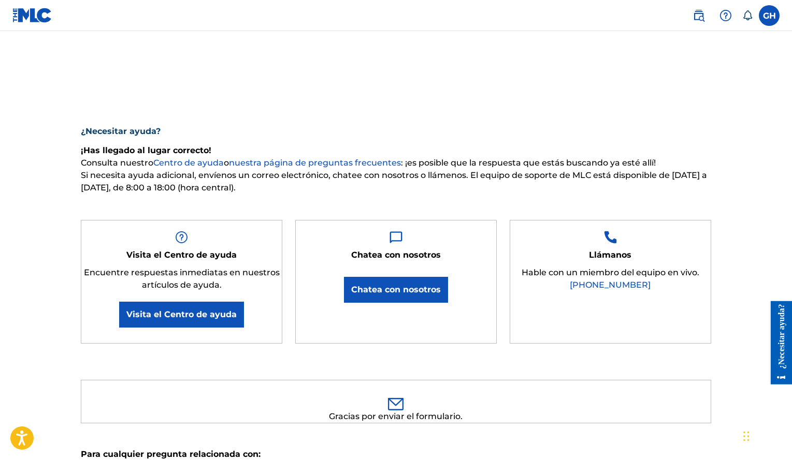
scroll to position [0, 0]
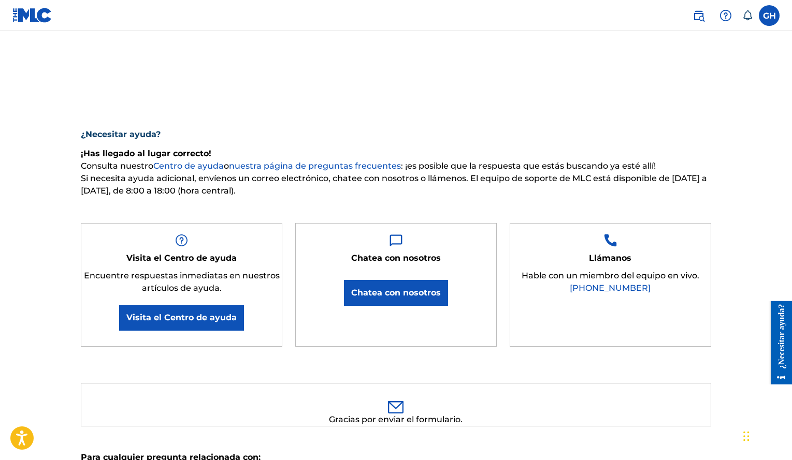
click at [27, 16] on img at bounding box center [32, 15] width 40 height 15
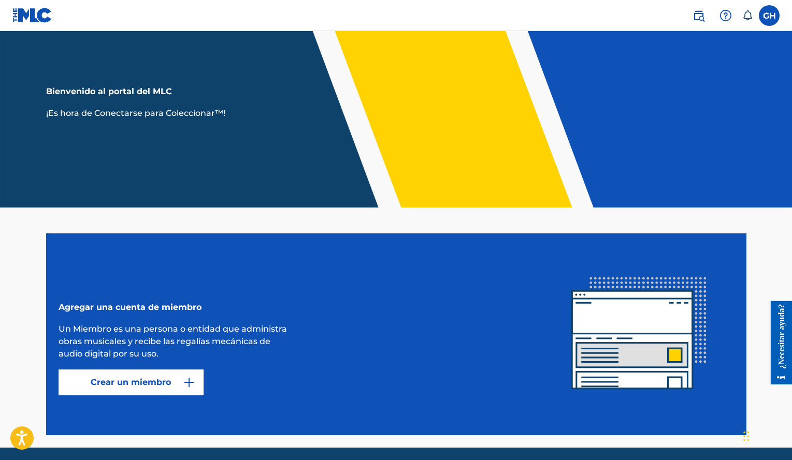
scroll to position [74, 0]
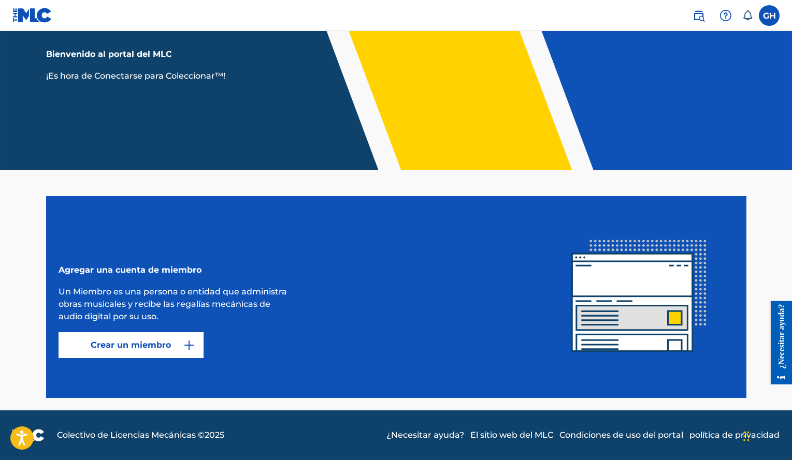
click at [151, 340] on font "Crear un miembro" at bounding box center [131, 345] width 80 height 12
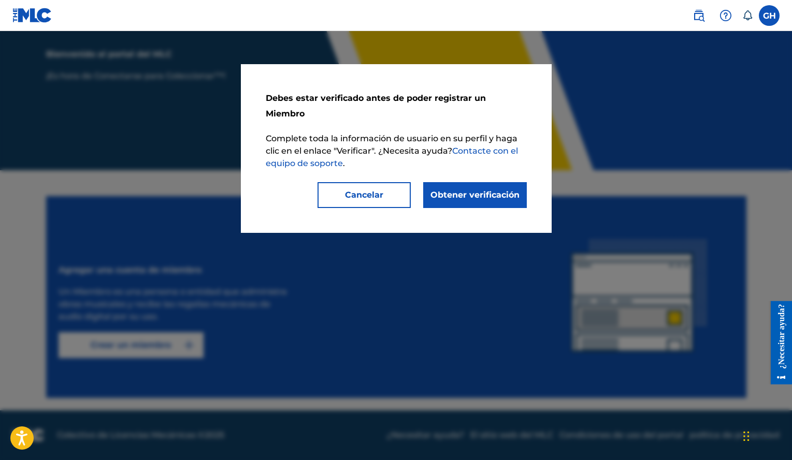
click at [373, 190] on font "Cancelar" at bounding box center [364, 195] width 38 height 10
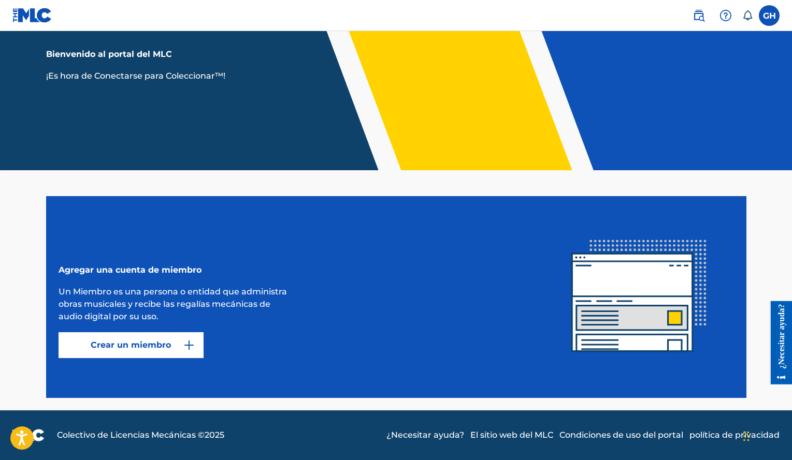
click at [765, 8] on label at bounding box center [769, 15] width 21 height 21
click at [769, 16] on input "GH Gerald Alexander Henríquez Vólquez satjore@gmail.com Preferencias de notific…" at bounding box center [769, 16] width 0 height 0
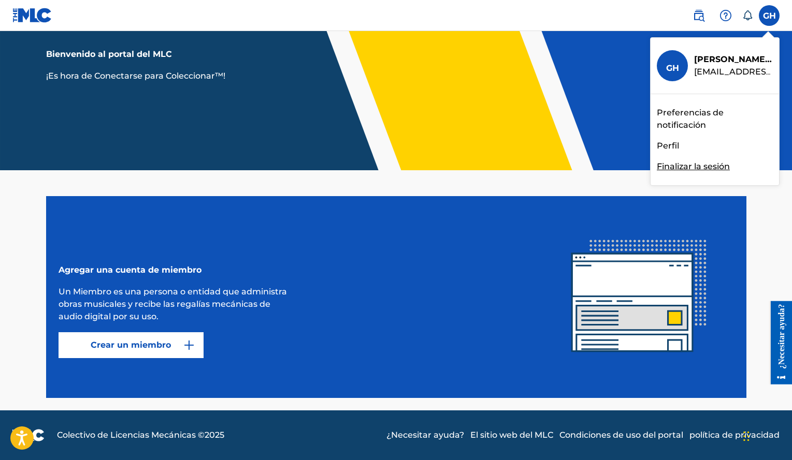
click at [679, 113] on font "Preferencias de notificación" at bounding box center [690, 119] width 67 height 22
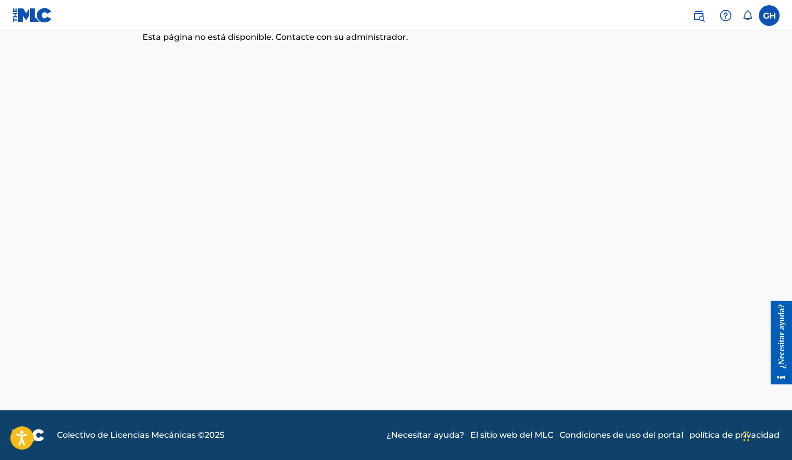
click at [770, 18] on label at bounding box center [769, 15] width 21 height 21
click at [769, 16] on input "GH Gerald Alexander Henríquez Vólquez satjore@gmail.com Preferencias de notific…" at bounding box center [769, 16] width 0 height 0
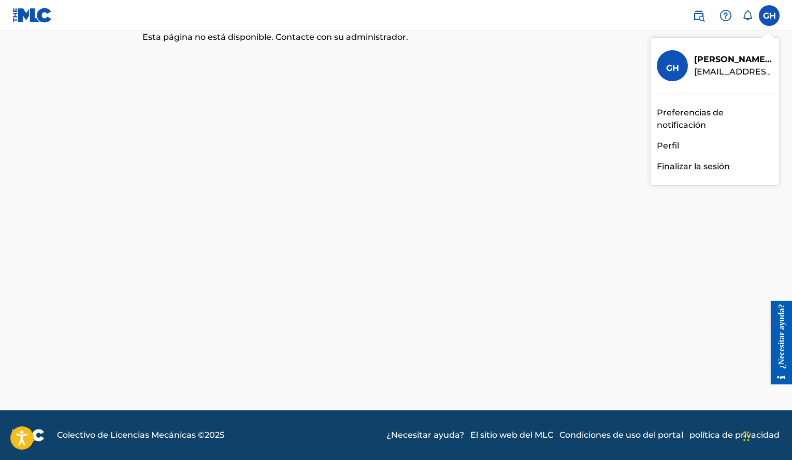
click at [667, 144] on font "Perfil" at bounding box center [668, 146] width 22 height 10
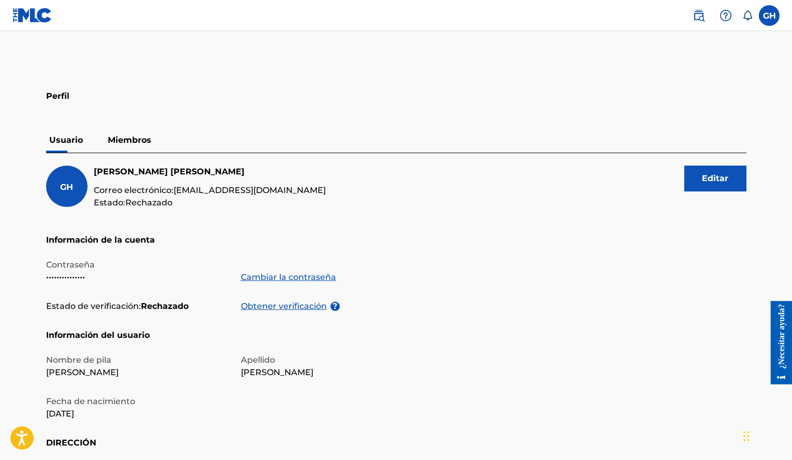
click at [136, 149] on p "Miembros" at bounding box center [130, 140] width 50 height 25
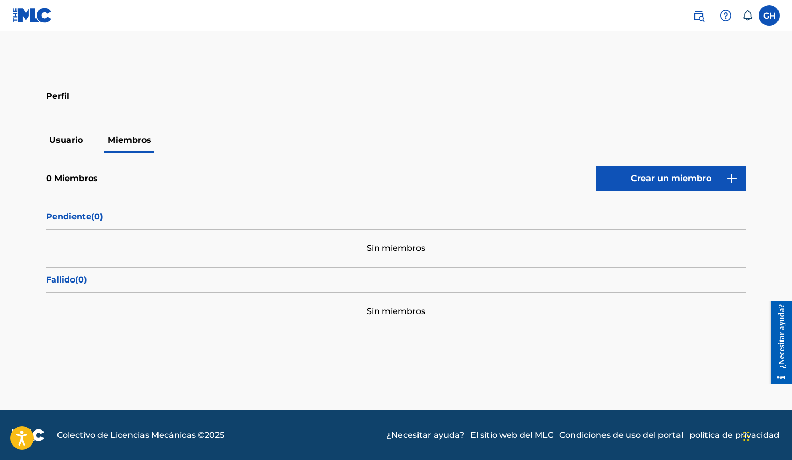
click at [35, 7] on link at bounding box center [32, 15] width 40 height 31
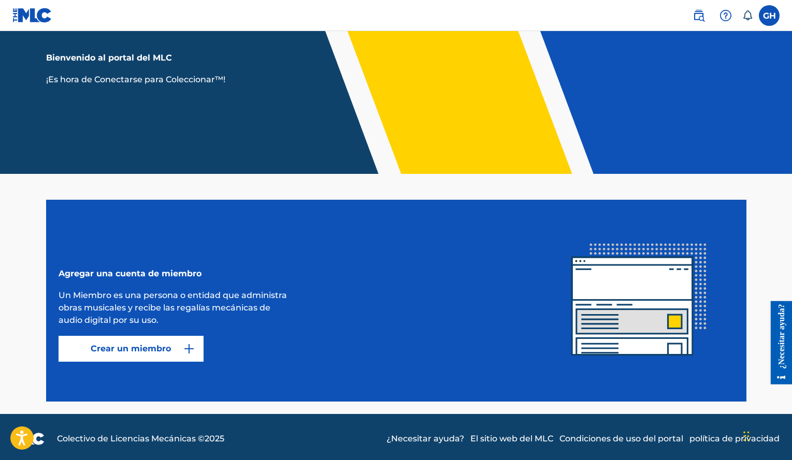
scroll to position [74, 0]
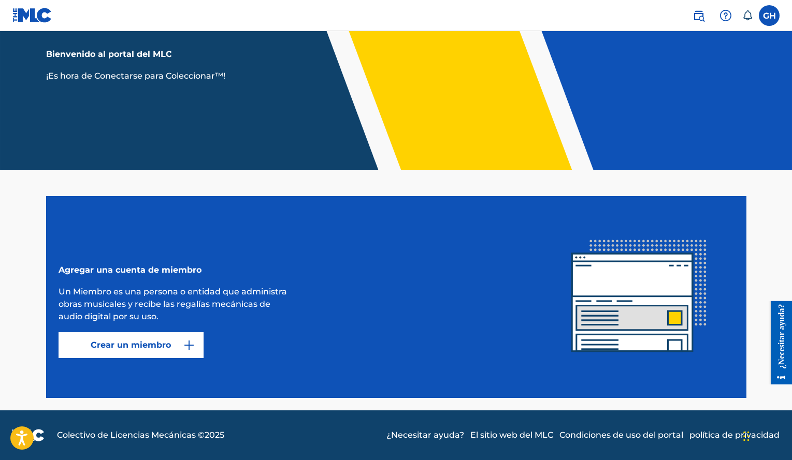
click at [774, 17] on label at bounding box center [769, 15] width 21 height 21
click at [769, 16] on input "GH Gerald Alexander Henríquez Vólquez satjore@gmail.com Preferencias de notific…" at bounding box center [769, 16] width 0 height 0
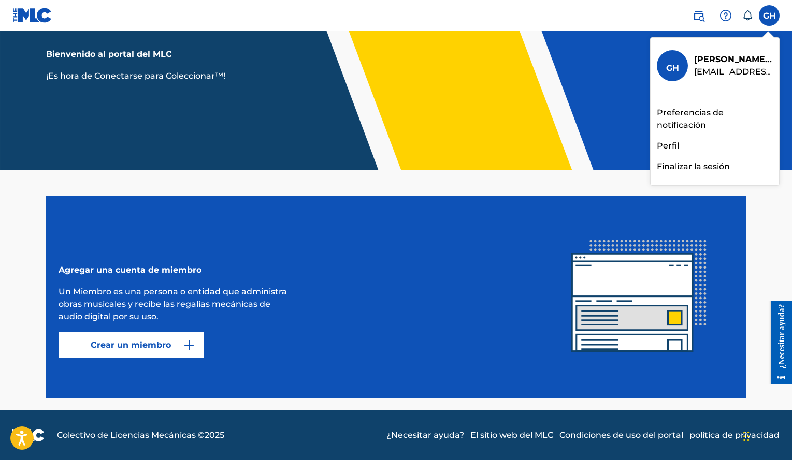
click at [600, 7] on nav "GH GH Gerald Alexander Henríquez Vólquez satjore@gmail.com Preferencias de noti…" at bounding box center [396, 15] width 792 height 31
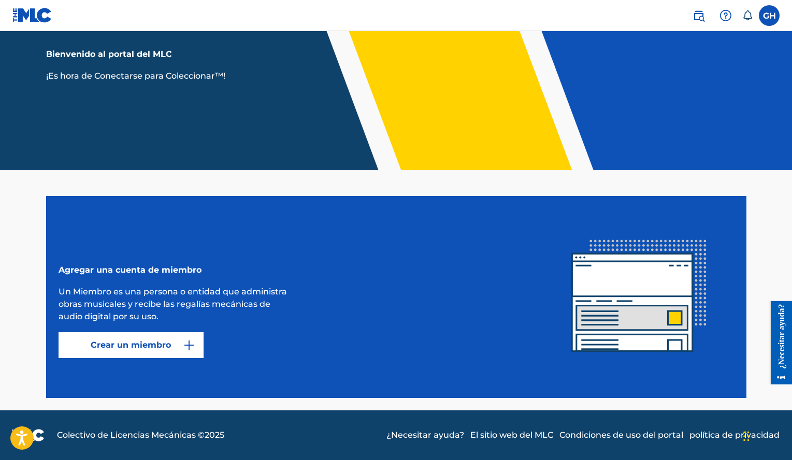
click at [765, 15] on label at bounding box center [769, 15] width 21 height 21
click at [769, 16] on input "GH Gerald Alexander Henríquez Vólquez satjore@gmail.com Preferencias de notific…" at bounding box center [769, 16] width 0 height 0
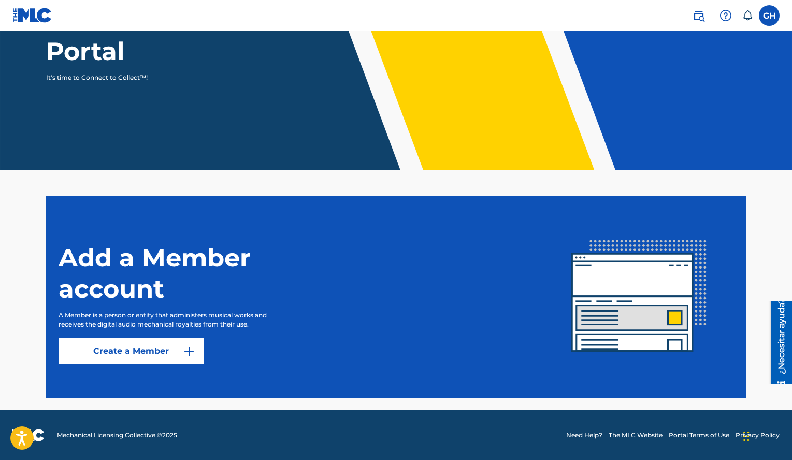
scroll to position [74, 0]
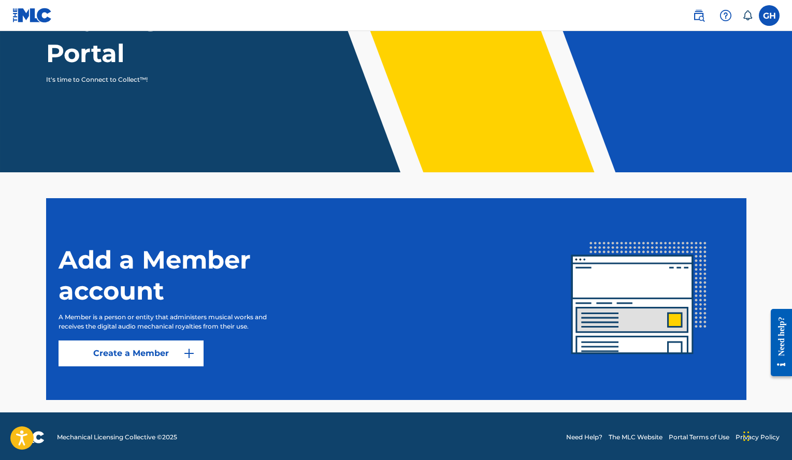
scroll to position [133, 0]
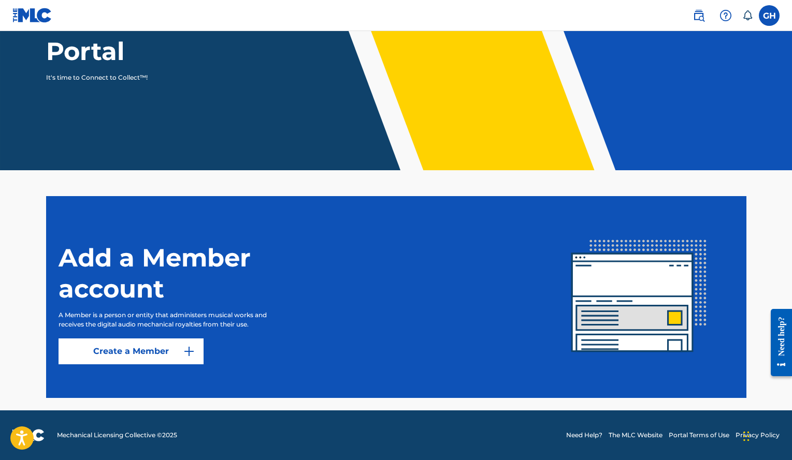
click at [139, 355] on button "Create a Member" at bounding box center [131, 352] width 145 height 26
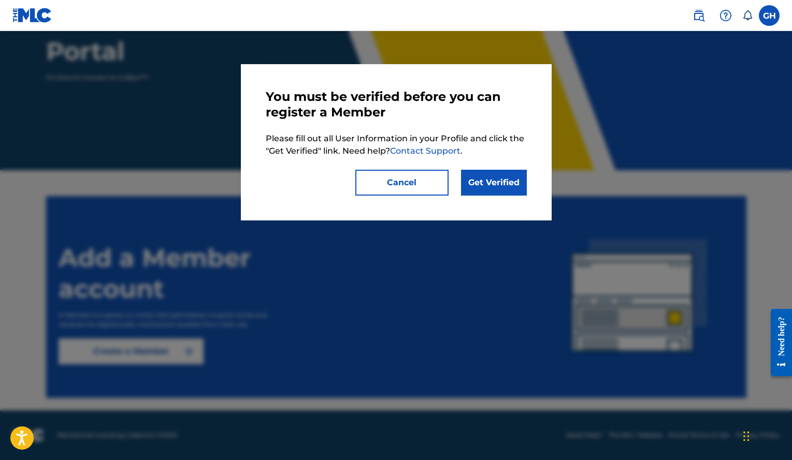
click at [415, 179] on button "Cancel" at bounding box center [401, 183] width 93 height 26
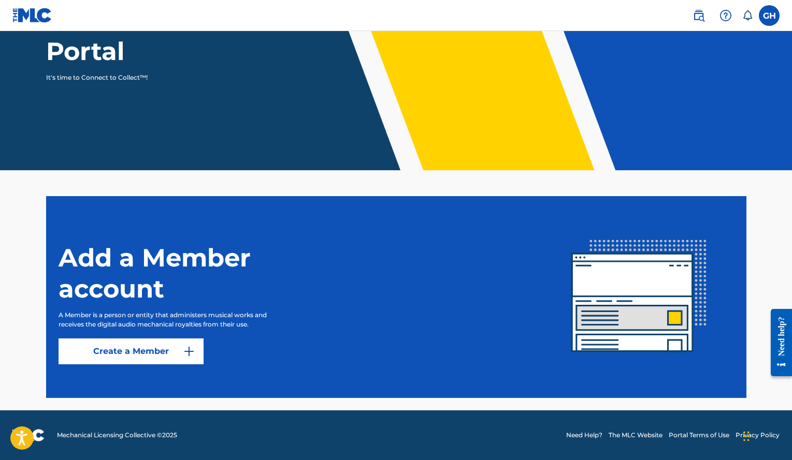
click at [771, 19] on label at bounding box center [769, 15] width 21 height 21
click at [769, 16] on input "GH [PERSON_NAME] [PERSON_NAME] [EMAIL_ADDRESS][DOMAIN_NAME] Notification Prefer…" at bounding box center [769, 16] width 0 height 0
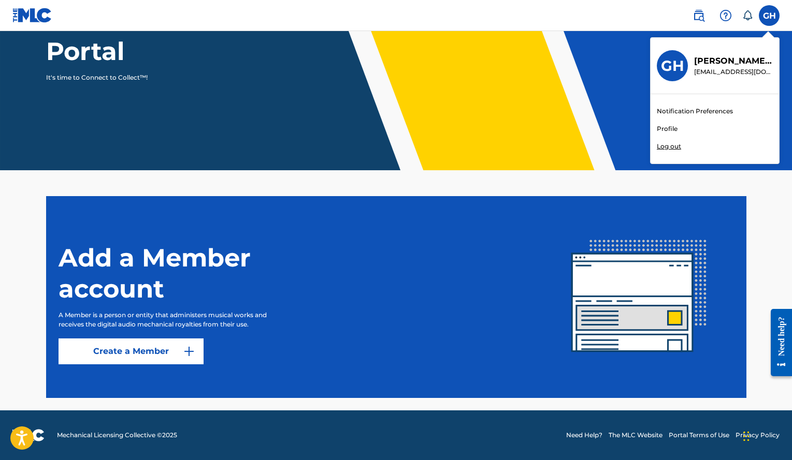
click at [668, 130] on link "Profile" at bounding box center [667, 128] width 21 height 9
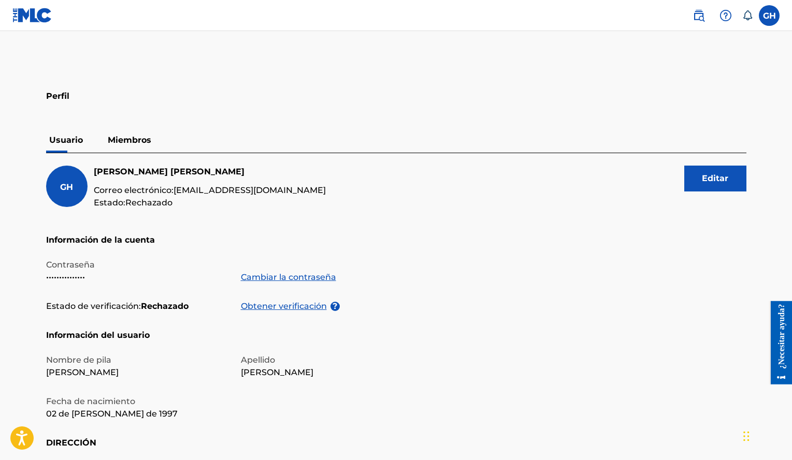
click at [134, 138] on font "Miembros" at bounding box center [129, 140] width 43 height 10
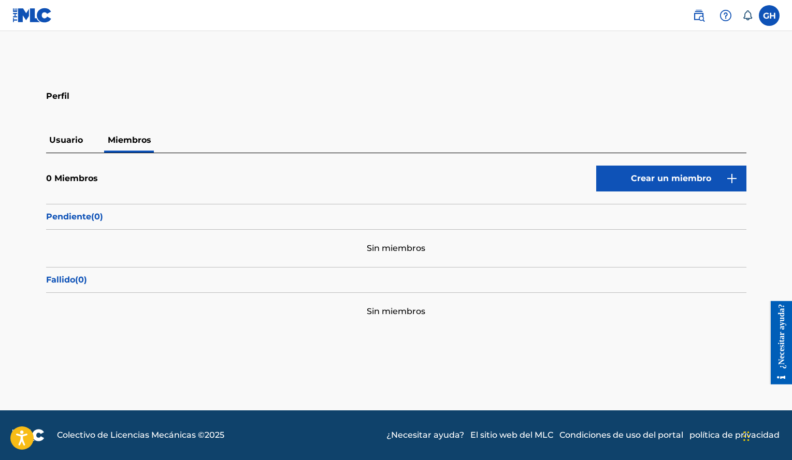
click at [77, 143] on font "Usuario" at bounding box center [66, 140] width 34 height 10
